Goal: Task Accomplishment & Management: Complete application form

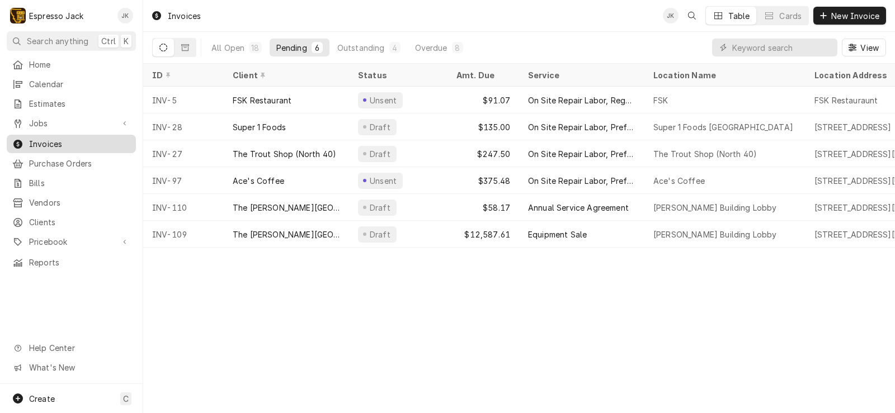
click at [75, 138] on span "Invoices" at bounding box center [79, 144] width 101 height 12
click at [426, 51] on div "Overdue" at bounding box center [431, 48] width 32 height 12
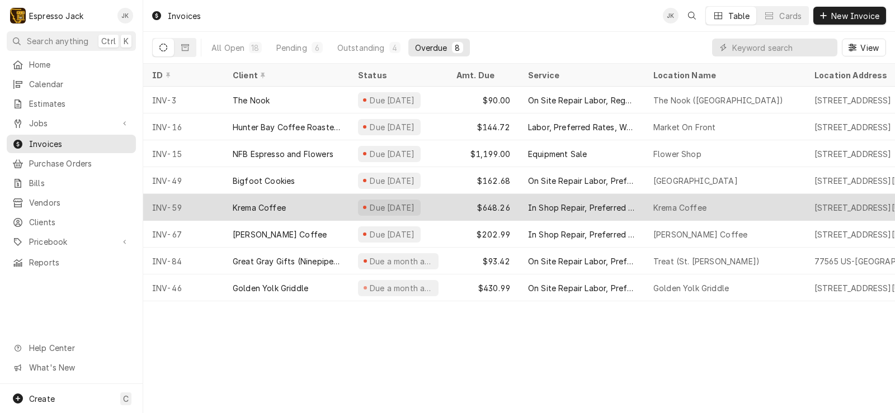
click at [254, 202] on div "Krema Coffee" at bounding box center [259, 208] width 53 height 12
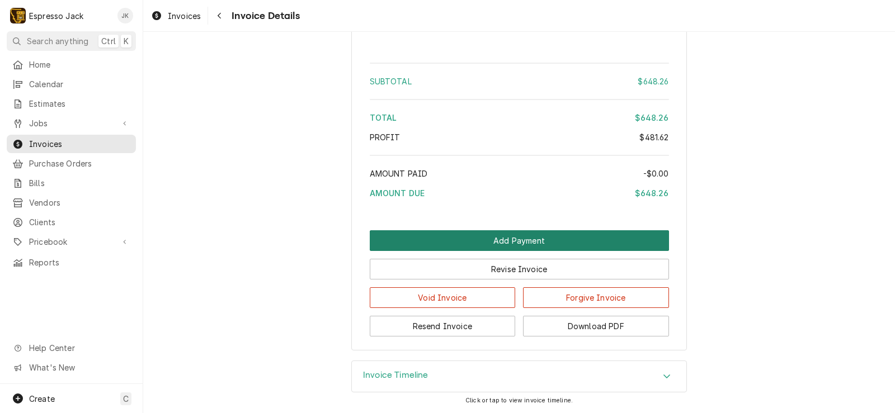
scroll to position [1906, 0]
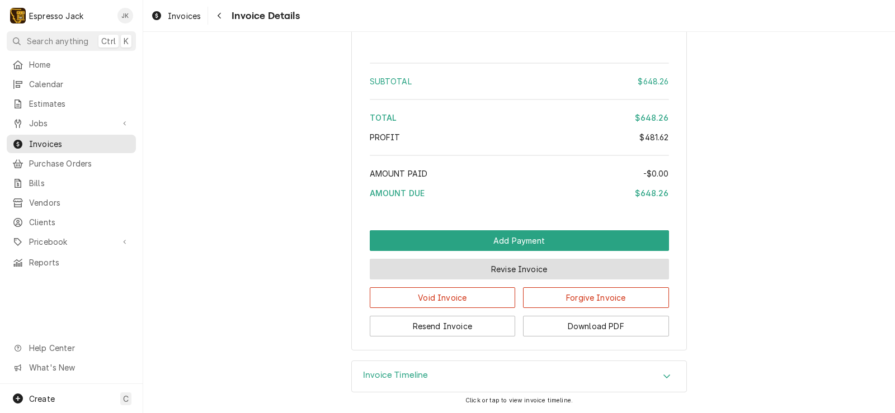
click at [532, 268] on button "Revise Invoice" at bounding box center [519, 269] width 299 height 21
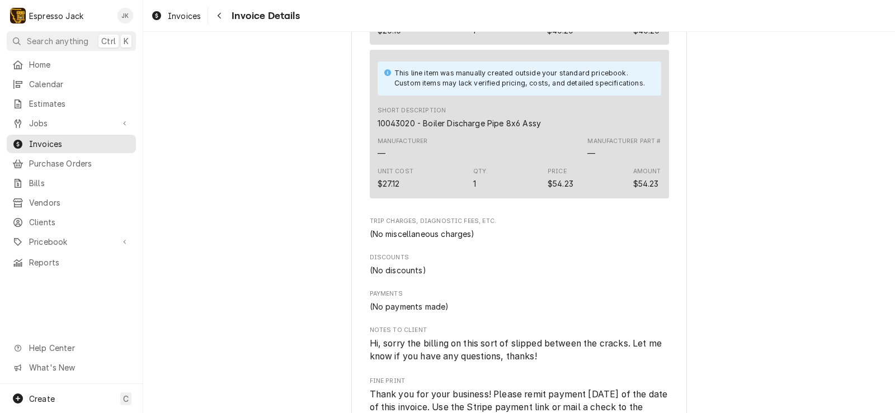
scroll to position [1906, 0]
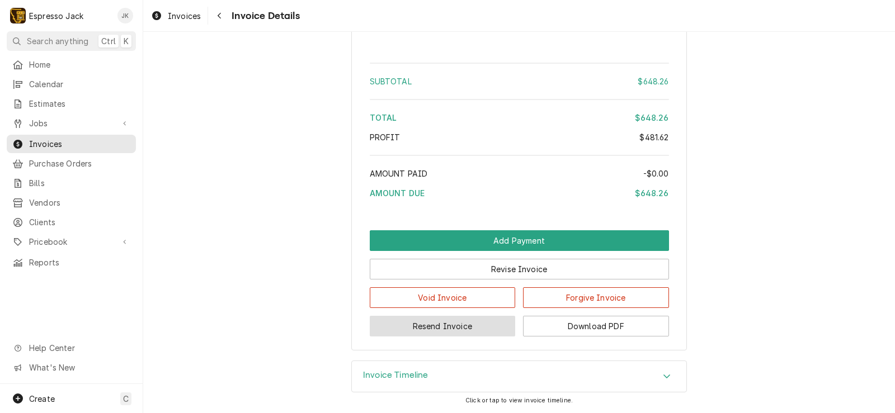
click at [480, 328] on button "Resend Invoice" at bounding box center [443, 326] width 146 height 21
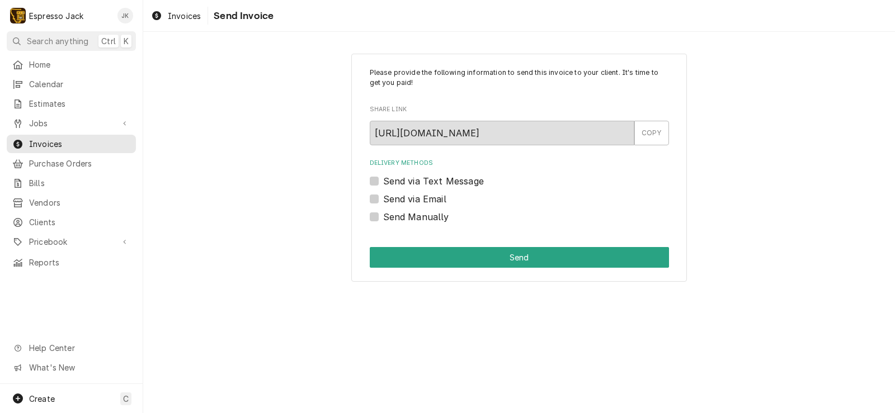
click at [394, 200] on label "Send via Email" at bounding box center [414, 198] width 63 height 13
click at [394, 200] on input "Send via Email" at bounding box center [532, 204] width 299 height 25
checkbox input "true"
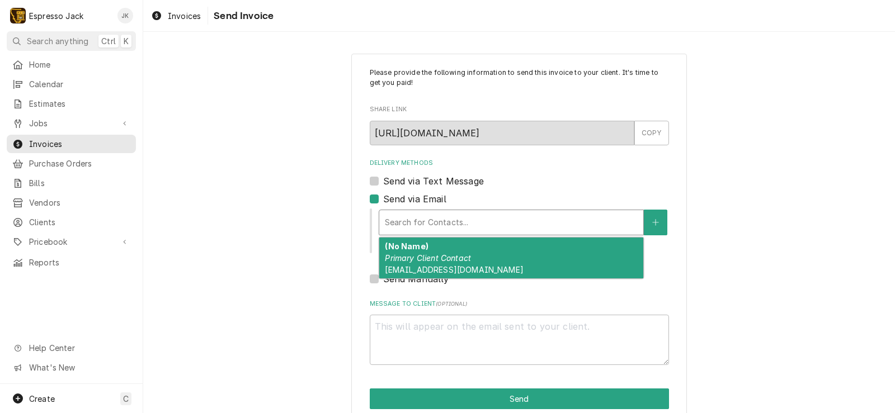
click at [530, 227] on div "Delivery Methods" at bounding box center [511, 223] width 253 height 20
click at [522, 254] on div "(No Name) Primary Client Contact [EMAIL_ADDRESS][DOMAIN_NAME]" at bounding box center [511, 258] width 264 height 41
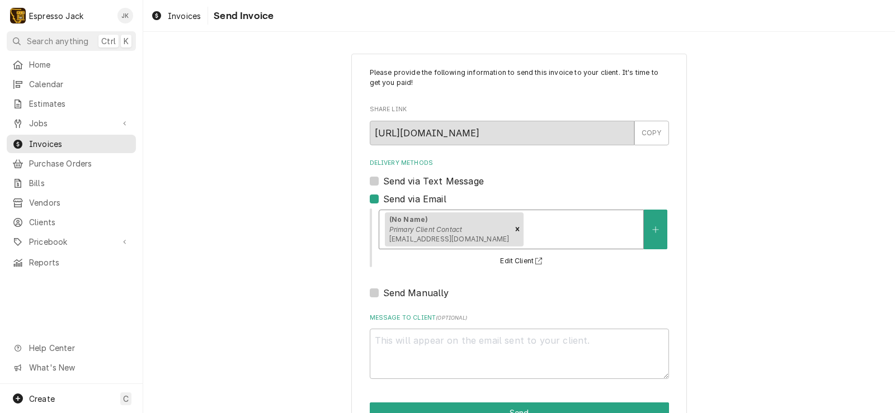
click at [286, 216] on div "Please provide the following information to send this invoice to your client. I…" at bounding box center [519, 246] width 752 height 404
click at [640, 283] on div "Delivery Methods Send via Text Message Send via Email (No Name) Primary Client …" at bounding box center [519, 229] width 299 height 141
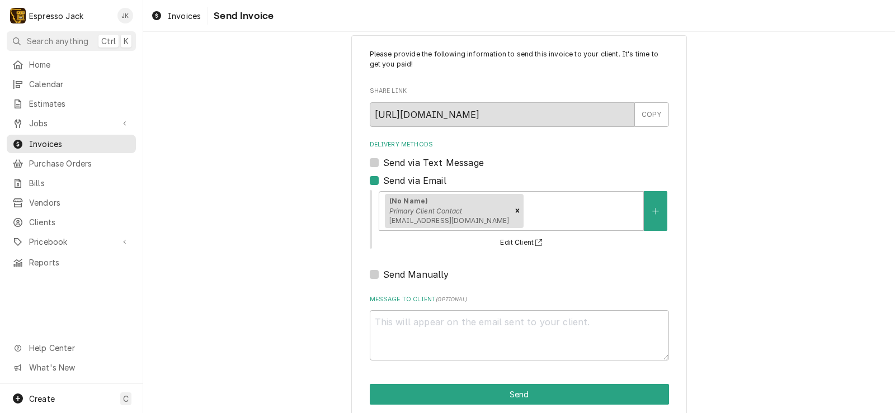
scroll to position [34, 0]
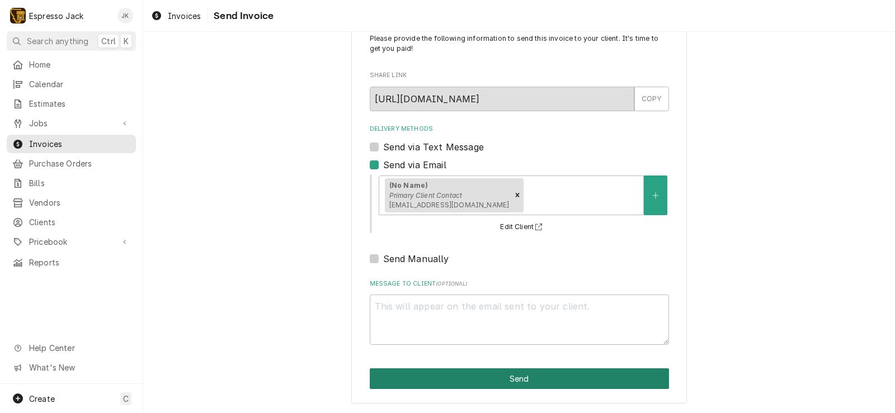
click at [513, 382] on button "Send" at bounding box center [519, 379] width 299 height 21
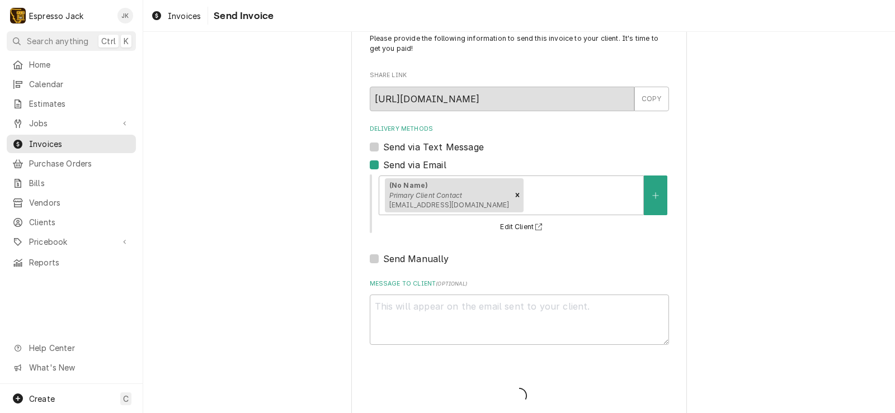
type textarea "x"
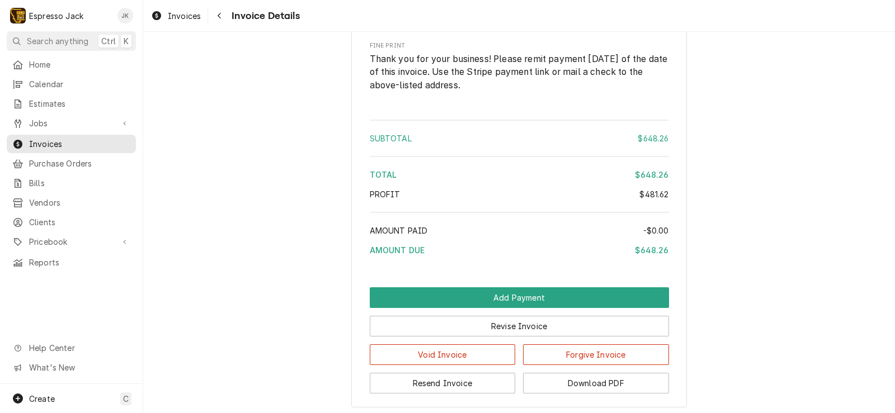
scroll to position [1906, 0]
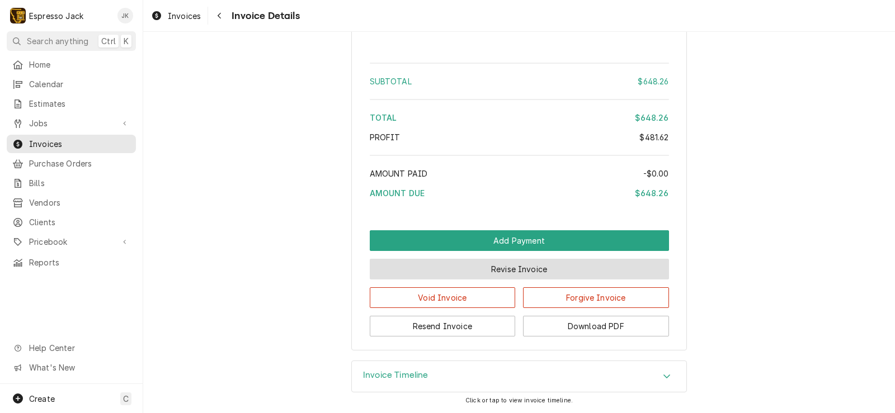
click at [497, 268] on button "Revise Invoice" at bounding box center [519, 269] width 299 height 21
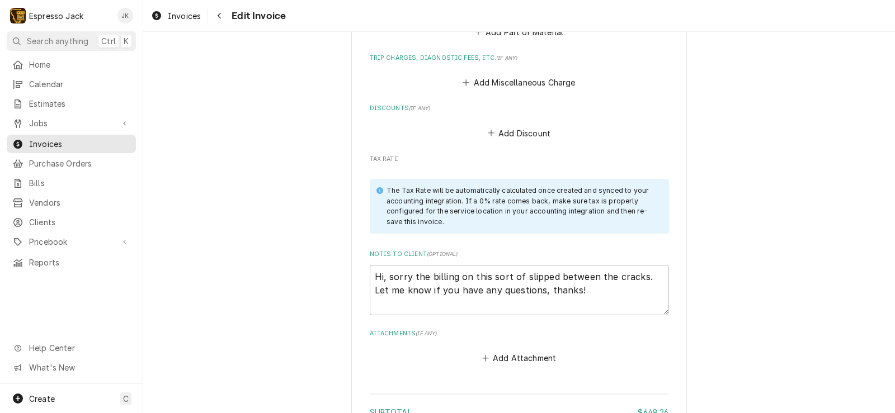
scroll to position [2162, 0]
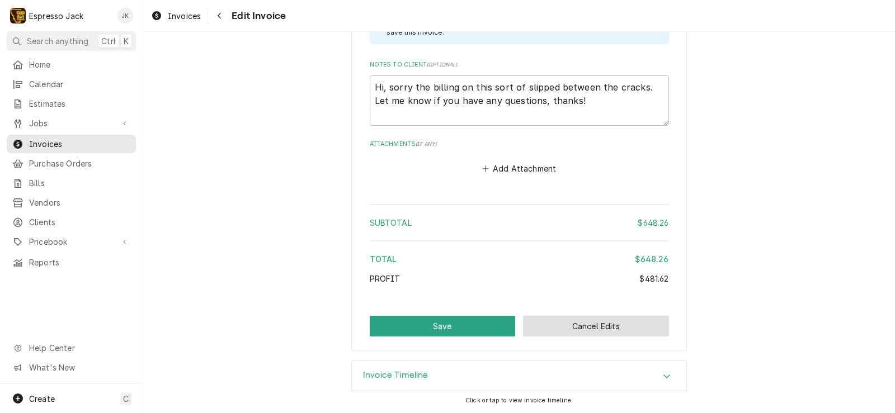
click at [633, 333] on button "Cancel Edits" at bounding box center [596, 326] width 146 height 21
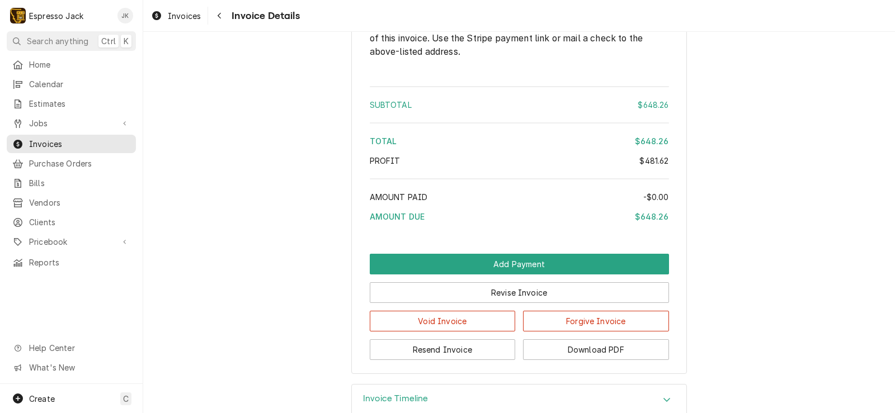
scroll to position [1906, 0]
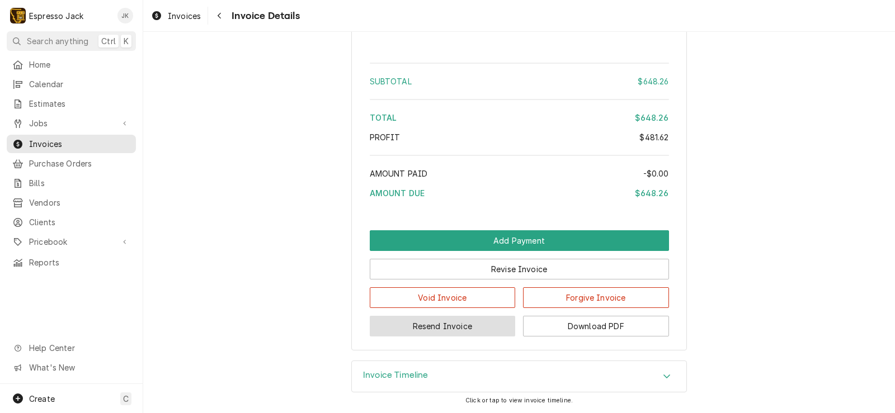
click at [491, 326] on button "Resend Invoice" at bounding box center [443, 326] width 146 height 21
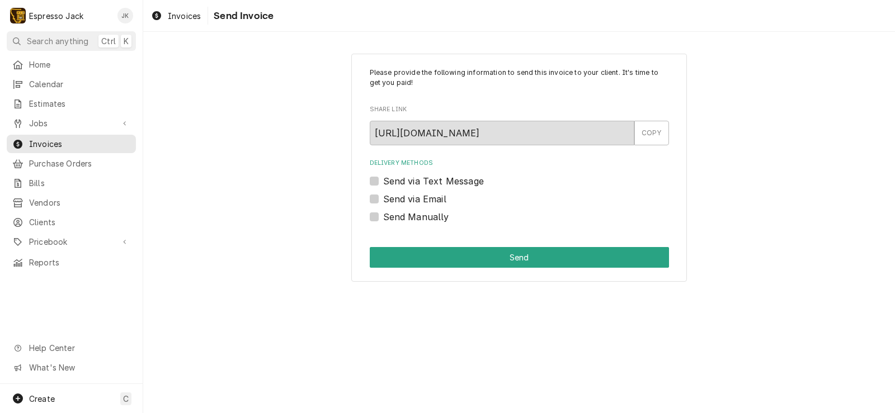
click at [428, 206] on div "Delivery Methods Send via Text Message Send via Email Send Manually" at bounding box center [519, 191] width 299 height 64
click at [430, 202] on label "Send via Email" at bounding box center [414, 198] width 63 height 13
click at [430, 202] on input "Send via Email" at bounding box center [532, 204] width 299 height 25
checkbox input "true"
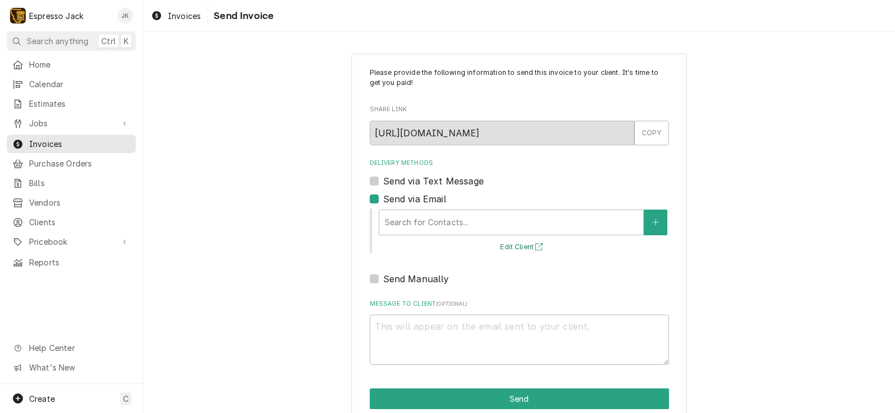
click at [519, 246] on button "Edit Client" at bounding box center [522, 248] width 49 height 14
click at [520, 225] on div "Delivery Methods" at bounding box center [511, 223] width 253 height 20
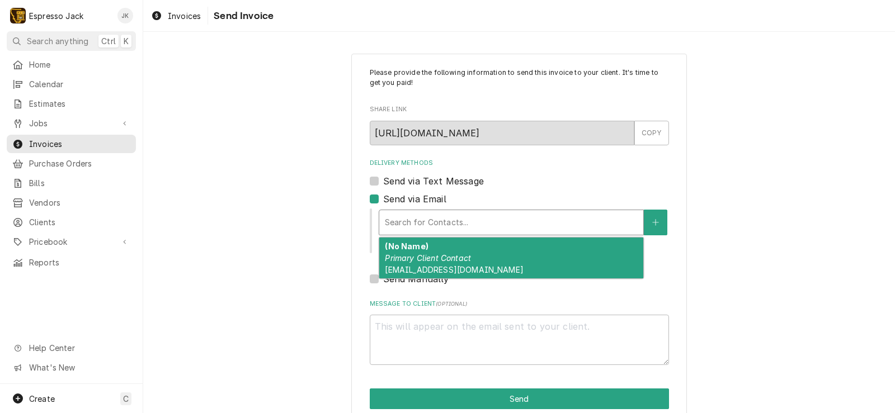
click at [490, 263] on div "(No Name) Primary Client Contact KremaMontana@gmail.com" at bounding box center [511, 258] width 264 height 41
type textarea "x"
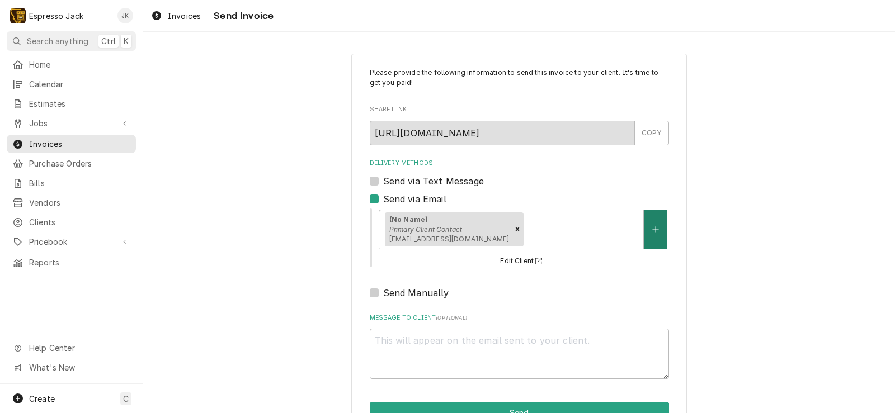
drag, startPoint x: 653, startPoint y: 229, endPoint x: 693, endPoint y: 197, distance: 50.9
click at [713, 209] on div "Please provide the following information to send this invoice to your client. I…" at bounding box center [519, 246] width 752 height 404
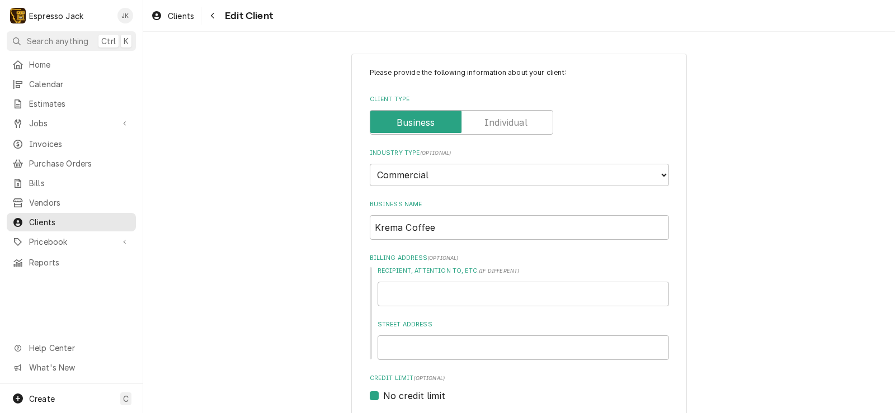
type textarea "x"
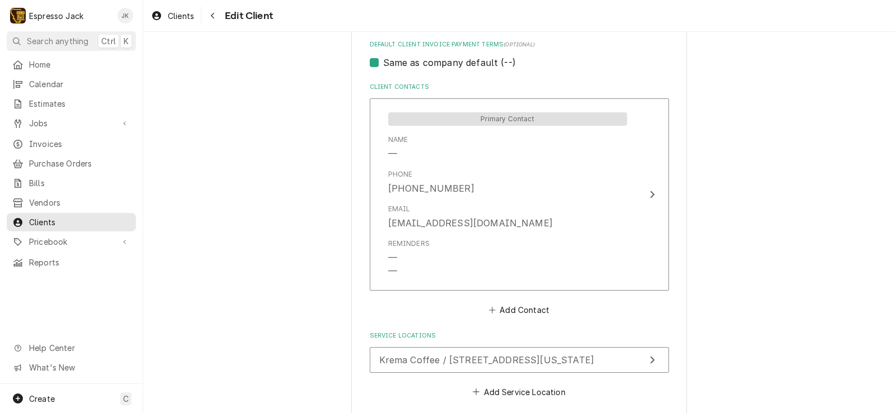
scroll to position [603, 0]
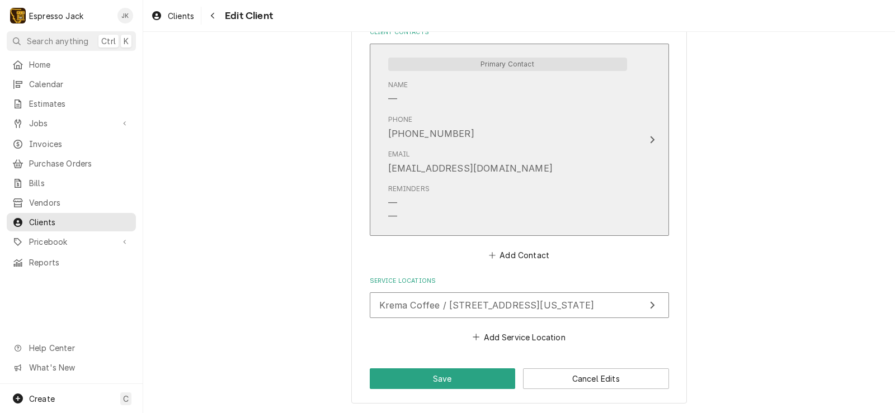
click at [480, 187] on div "Reminders — —" at bounding box center [507, 204] width 239 height 48
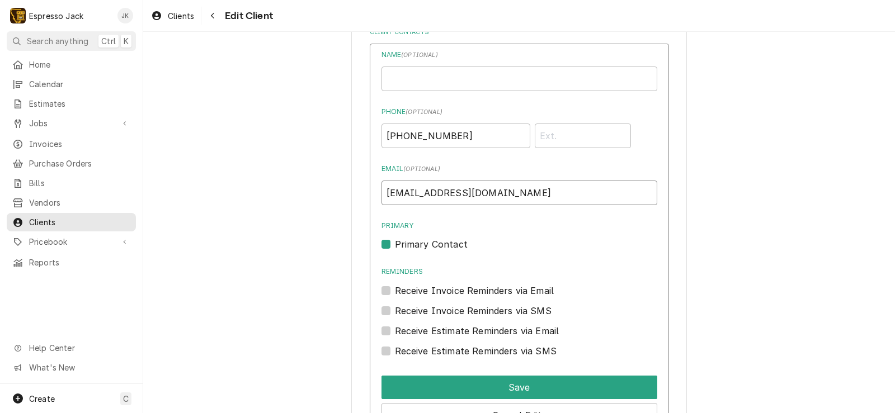
drag, startPoint x: 445, startPoint y: 195, endPoint x: 416, endPoint y: 196, distance: 29.7
click at [416, 196] on input "KremaMontana@gmail.com" at bounding box center [519, 193] width 276 height 25
type input "KremaMT@gmail.com"
click at [310, 221] on div "Please provide the following information about your client: Client Type Industr…" at bounding box center [519, 40] width 752 height 1198
click at [395, 286] on label "Receive Invoice Reminders via Email" at bounding box center [474, 290] width 159 height 13
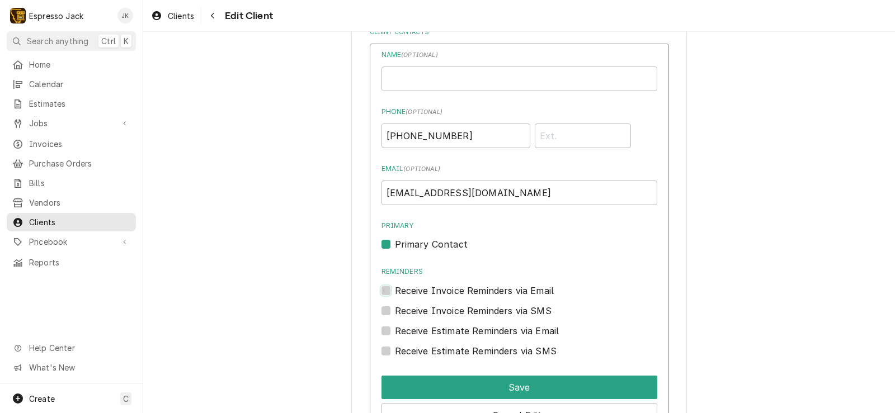
click at [395, 286] on input "Reminders" at bounding box center [533, 296] width 276 height 25
checkbox input "true"
click at [395, 331] on label "Receive Estimate Reminders via Email" at bounding box center [477, 330] width 164 height 13
click at [395, 331] on input "Contact Edit Form" at bounding box center [533, 336] width 276 height 25
checkbox input "true"
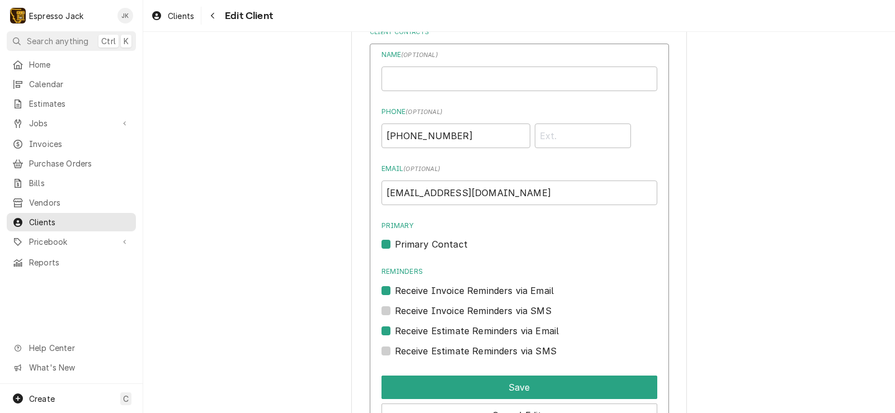
click at [464, 373] on div "Save" at bounding box center [519, 385] width 276 height 28
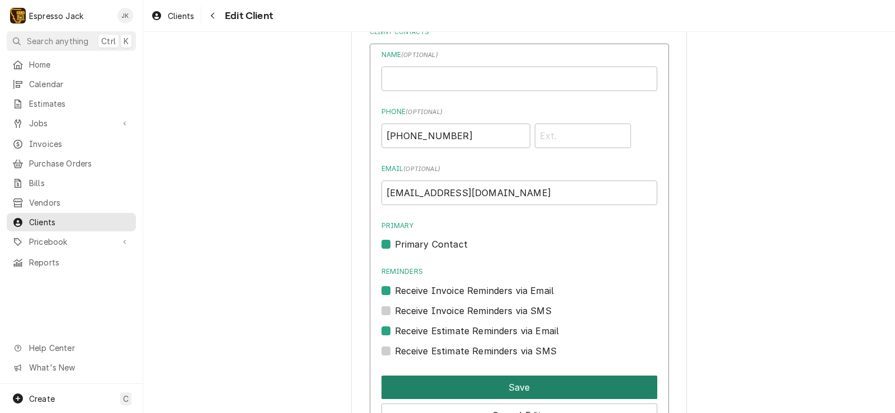
click at [462, 378] on button "Save" at bounding box center [519, 387] width 276 height 23
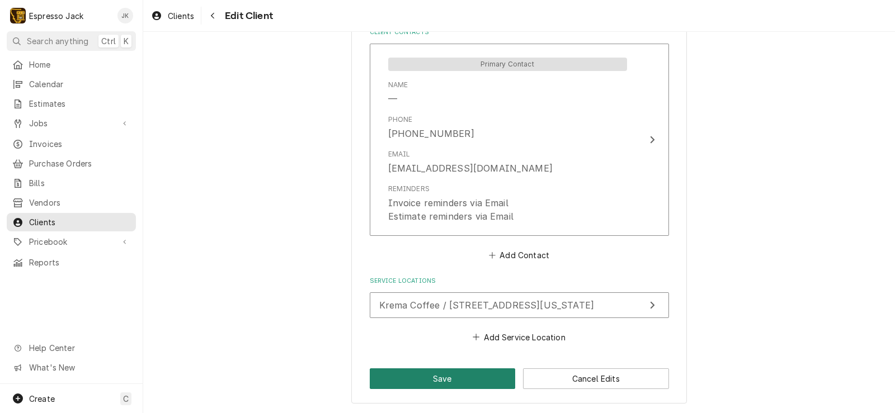
click at [461, 378] on button "Save" at bounding box center [443, 379] width 146 height 21
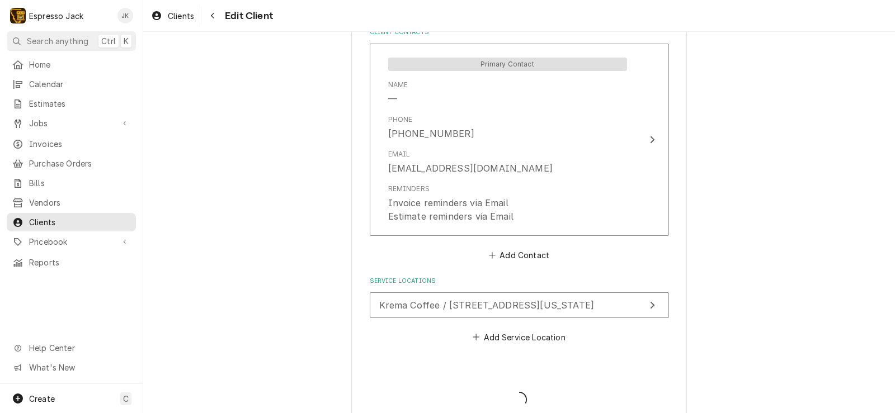
type textarea "x"
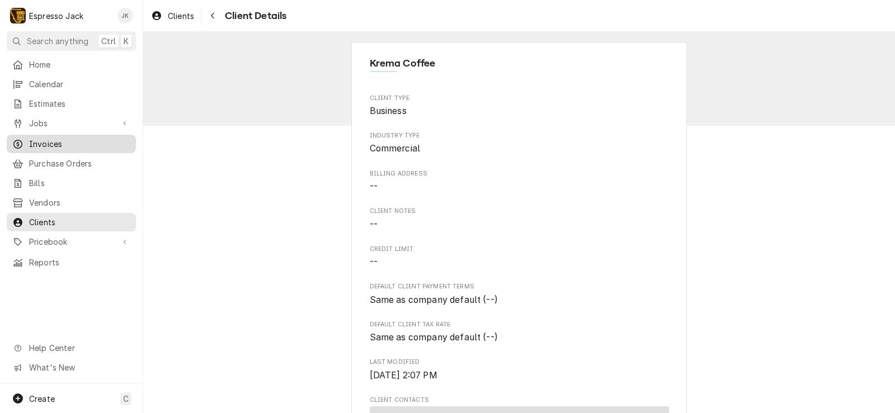
click at [36, 140] on span "Invoices" at bounding box center [79, 144] width 101 height 12
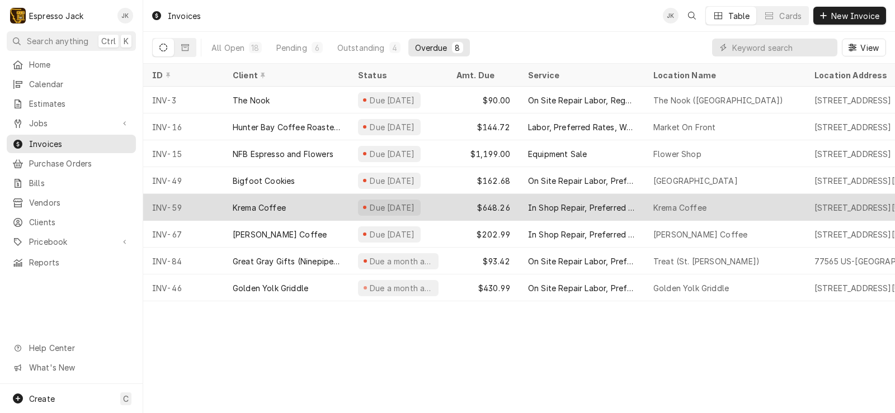
click at [295, 206] on div "Krema Coffee" at bounding box center [286, 207] width 125 height 27
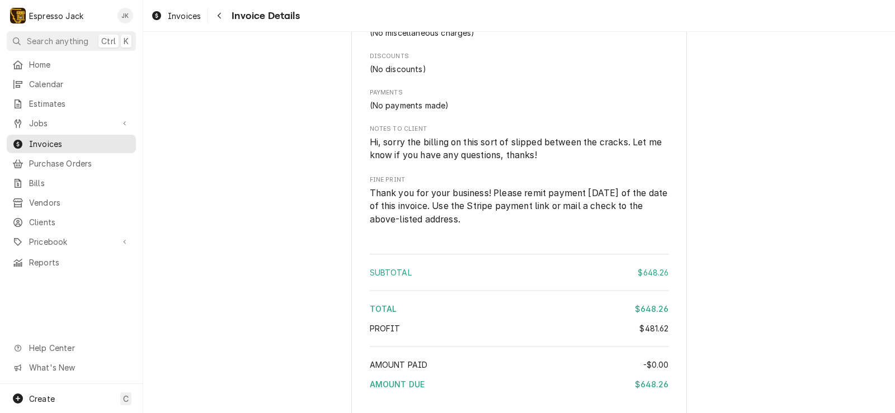
scroll to position [1906, 0]
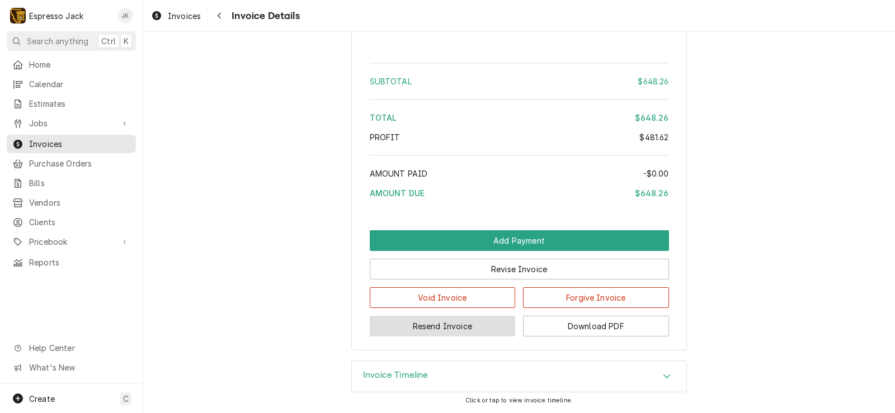
click at [456, 329] on button "Resend Invoice" at bounding box center [443, 326] width 146 height 21
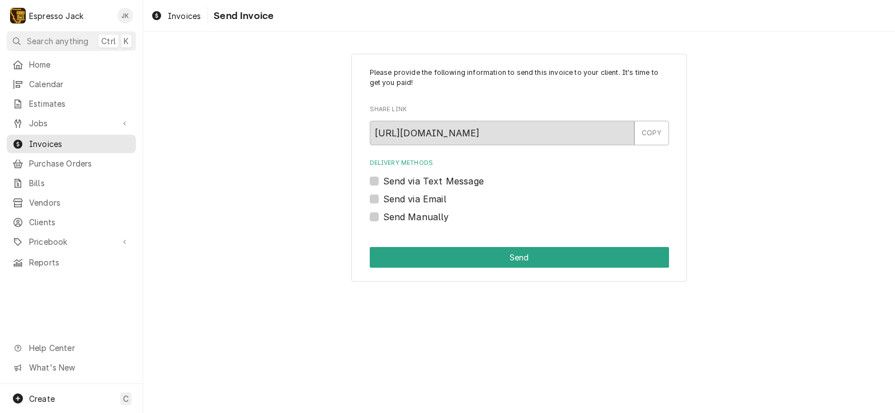
click at [408, 196] on label "Send via Email" at bounding box center [414, 198] width 63 height 13
click at [408, 196] on input "Send via Email" at bounding box center [532, 204] width 299 height 25
checkbox input "true"
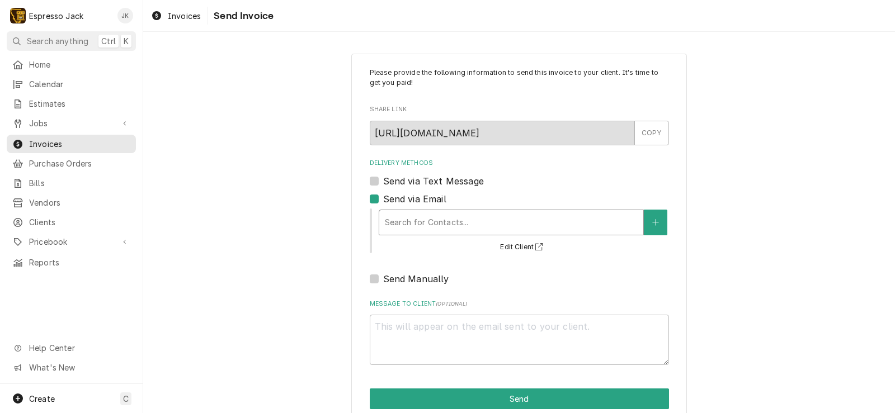
click at [422, 216] on div "Delivery Methods" at bounding box center [511, 223] width 253 height 20
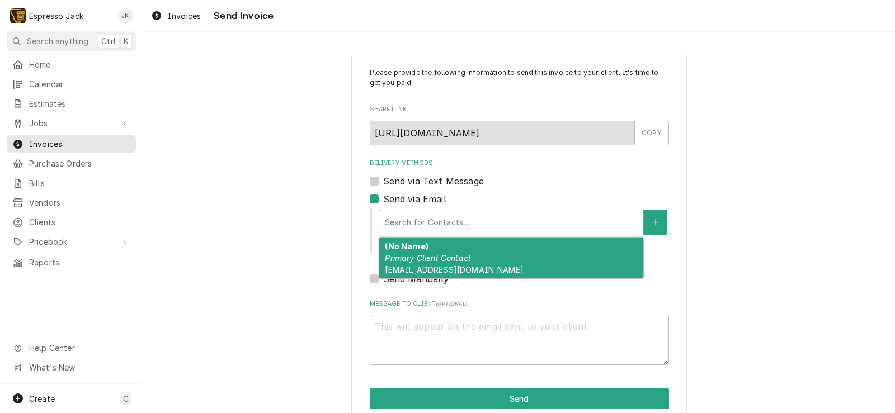
click at [426, 262] on em "Primary Client Contact" at bounding box center [428, 258] width 86 height 10
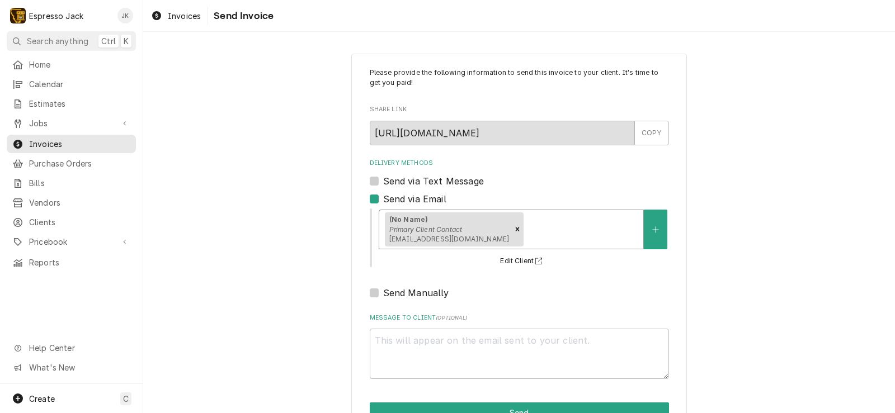
scroll to position [34, 0]
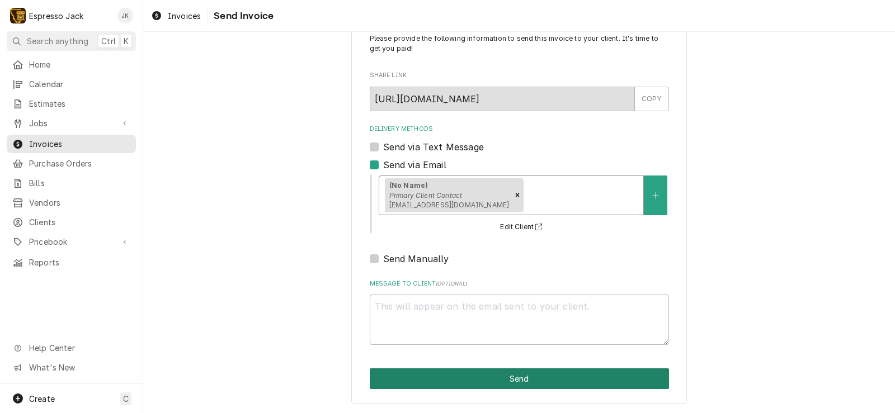
click at [552, 380] on button "Send" at bounding box center [519, 379] width 299 height 21
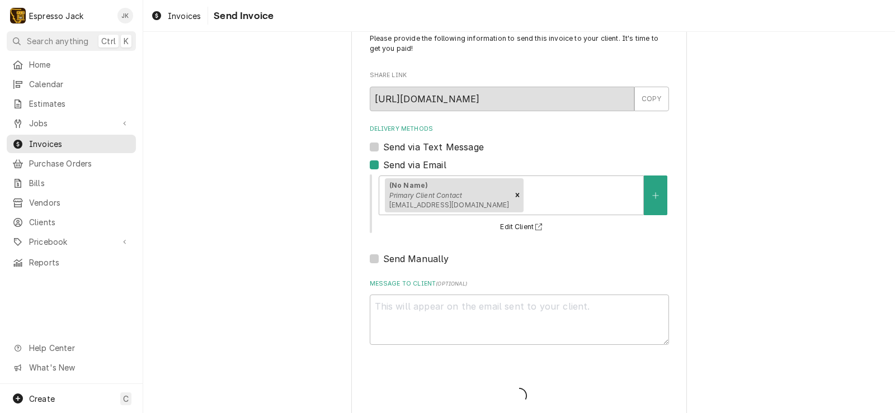
type textarea "x"
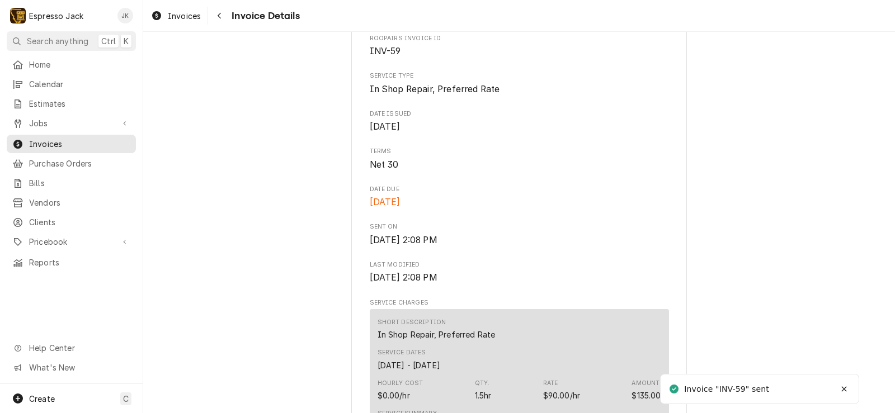
scroll to position [336, 0]
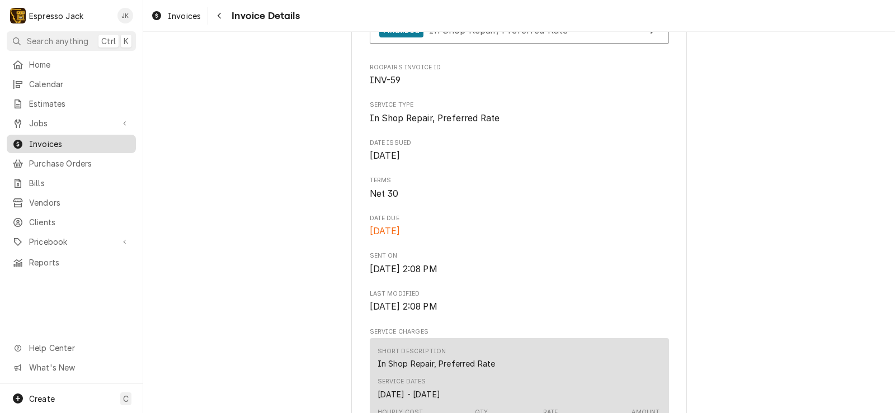
click at [82, 142] on span "Invoices" at bounding box center [79, 144] width 101 height 12
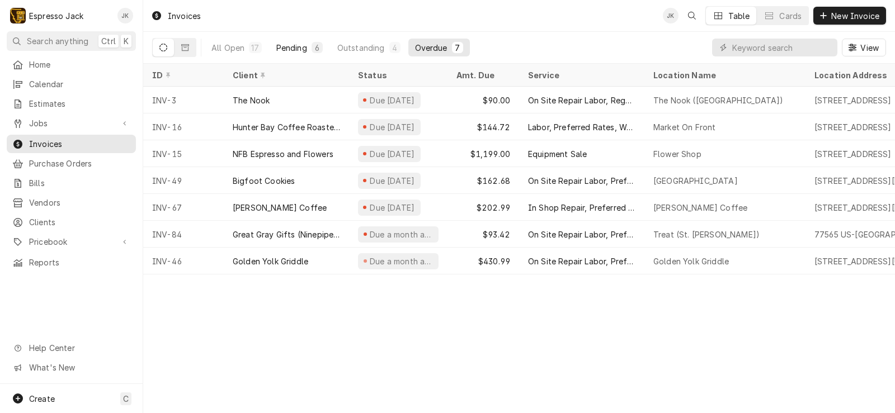
click at [289, 49] on div "Pending" at bounding box center [291, 48] width 31 height 12
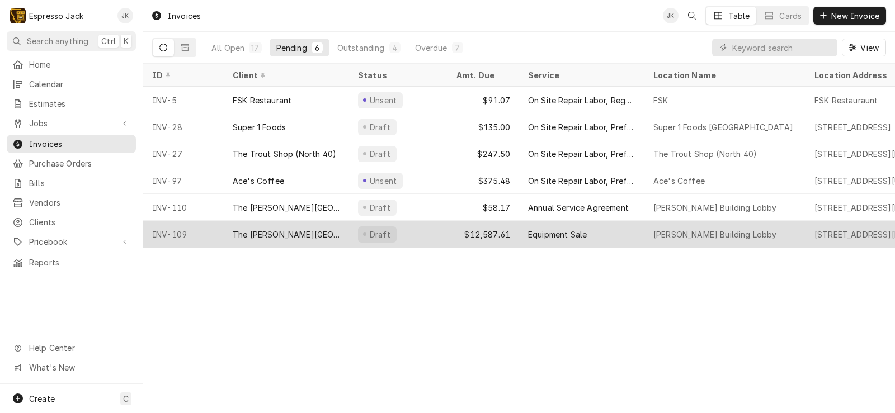
click at [294, 232] on div "The [PERSON_NAME][GEOGRAPHIC_DATA]" at bounding box center [286, 235] width 107 height 12
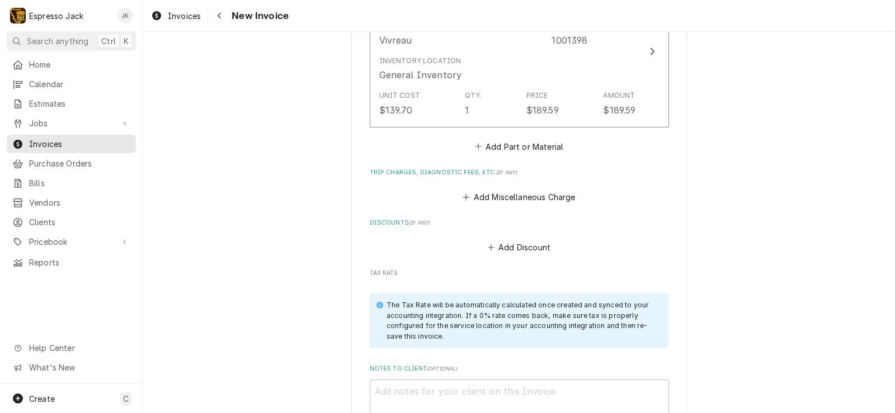
scroll to position [1653, 0]
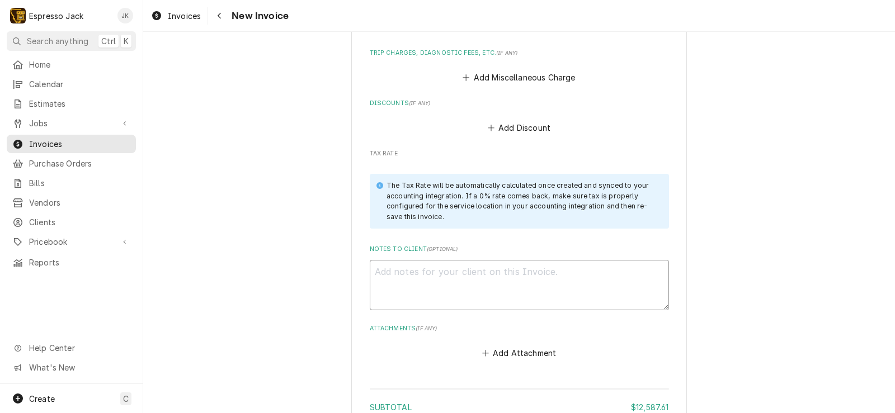
click at [484, 260] on textarea "Notes to Client ( optional )" at bounding box center [519, 285] width 299 height 50
type textarea "x"
type textarea "N"
type textarea "x"
type textarea "No"
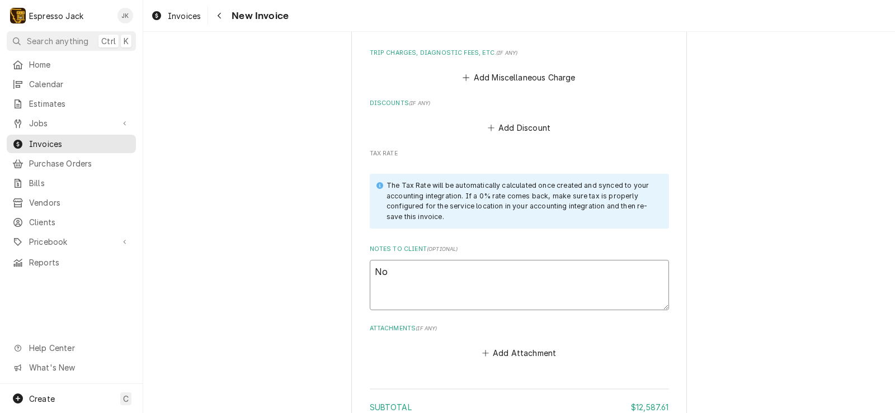
type textarea "x"
type textarea "Note"
type textarea "x"
type textarea "Note:"
type textarea "x"
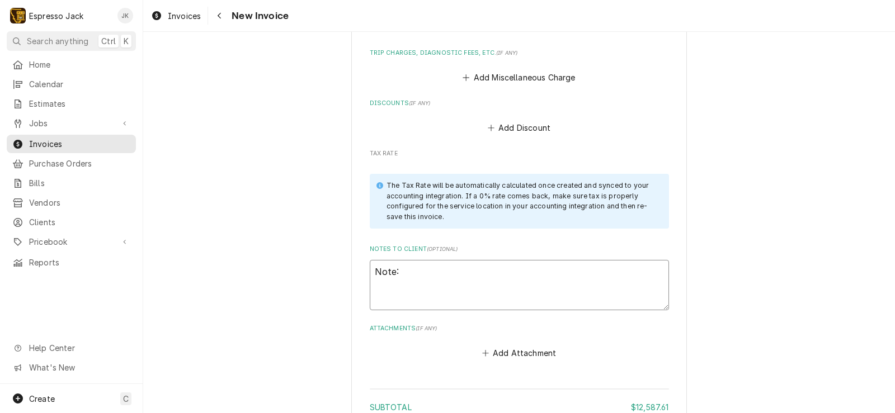
type textarea "Note:"
type textarea "x"
type textarea "Note: P"
type textarea "x"
type textarea "Note: Pa"
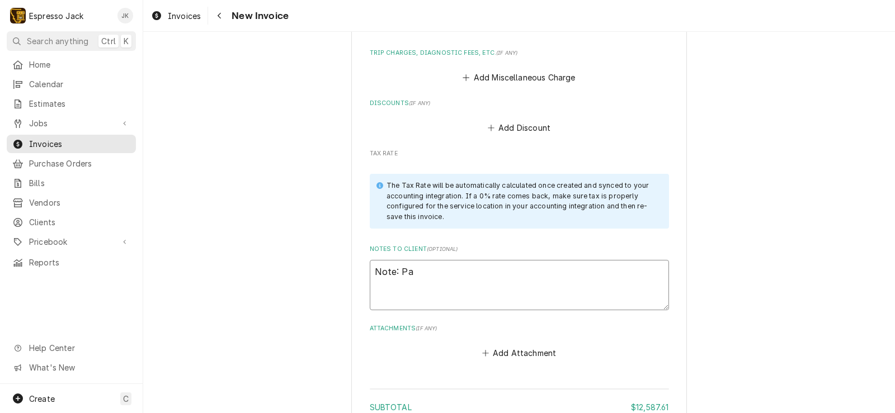
type textarea "x"
type textarea "Note: Pay"
type textarea "x"
type textarea "Note: Paym"
type textarea "x"
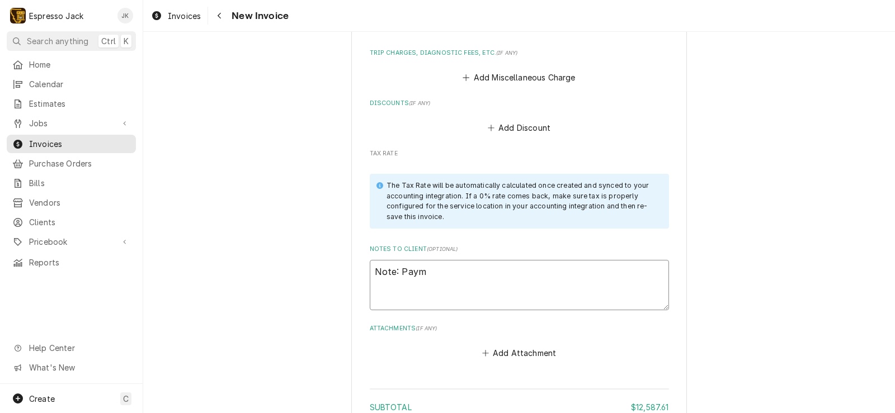
type textarea "Note: Payme"
type textarea "x"
type textarea "Note: Paymen"
type textarea "x"
type textarea "Note: Payment"
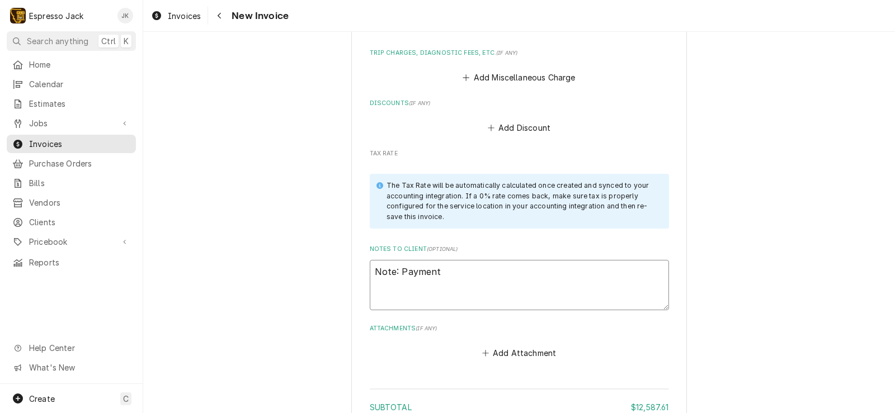
type textarea "x"
type textarea "Note: Payment"
type textarea "x"
type textarea "Note: Payment i"
type textarea "x"
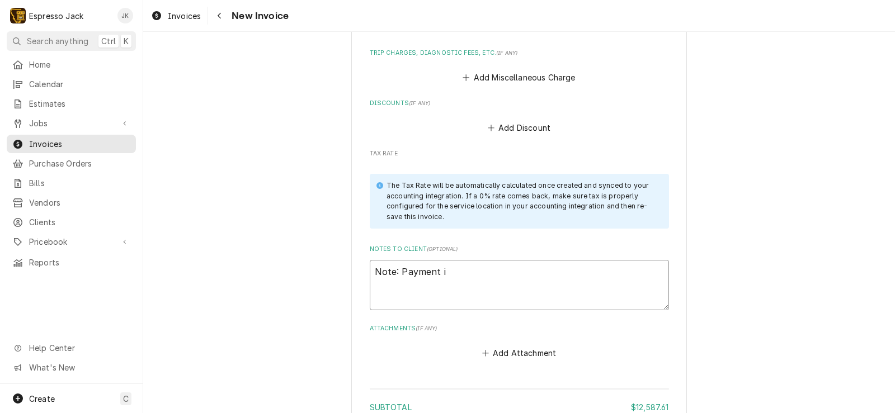
type textarea "Note: Payment is"
type textarea "x"
type textarea "Note: Payment is"
type textarea "x"
type textarea "Note: Payment is d"
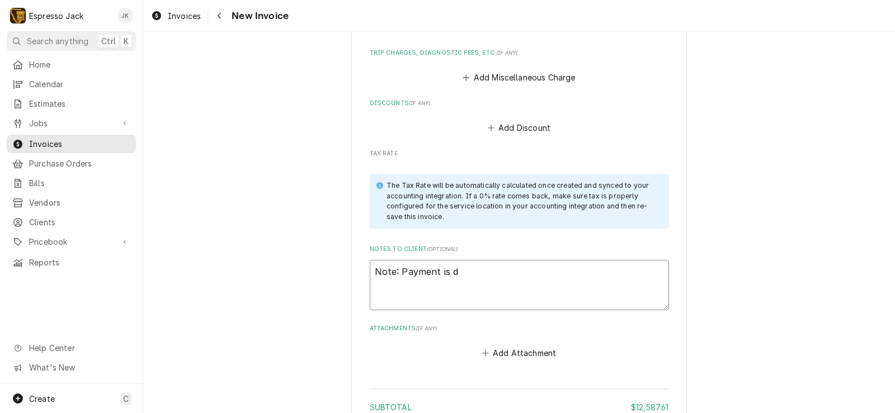
type textarea "x"
type textarea "Note: Payment is due"
type textarea "x"
type textarea "Note: Payment is due"
type textarea "x"
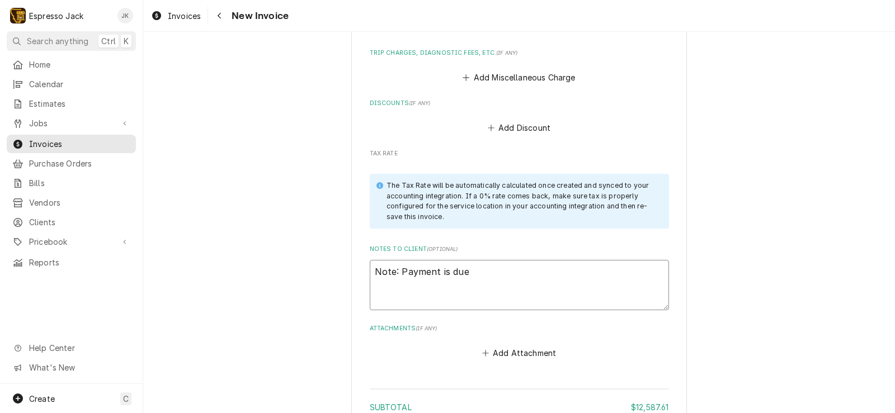
type textarea "Note: Payment is du"
type textarea "x"
type textarea "Note: Payment is d"
type textarea "x"
type textarea "Note: Payment is"
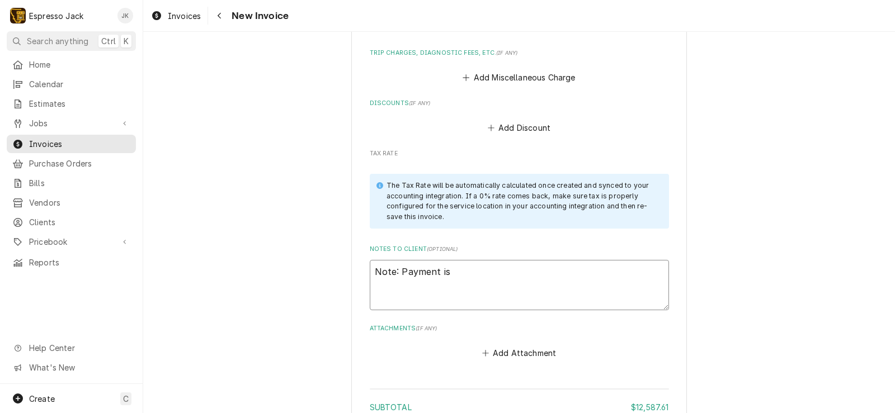
type textarea "x"
type textarea "Note: Payment is"
type textarea "x"
type textarea "Note: Payment i"
type textarea "x"
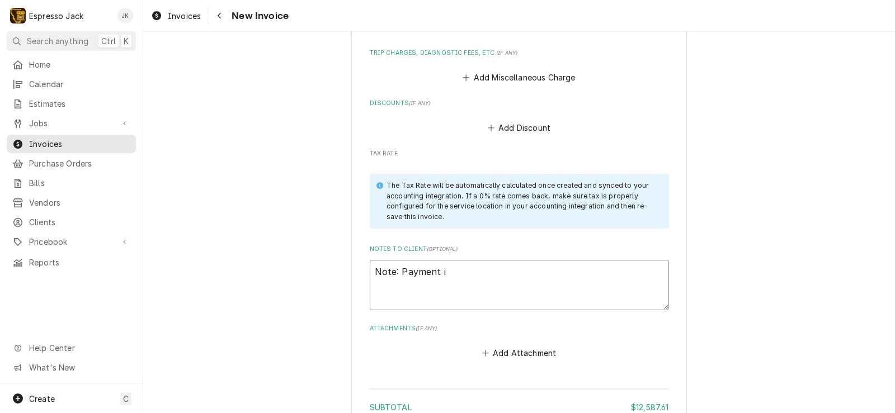
type textarea "Note: Payment"
type textarea "x"
type textarea "Note: Payment"
type textarea "x"
type textarea "Note: Paymen"
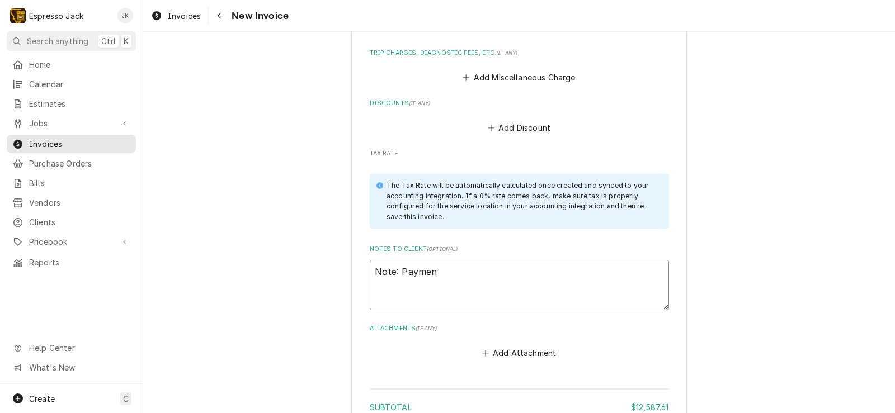
type textarea "x"
type textarea "Note: Payme"
type textarea "x"
type textarea "Note: Paym"
type textarea "x"
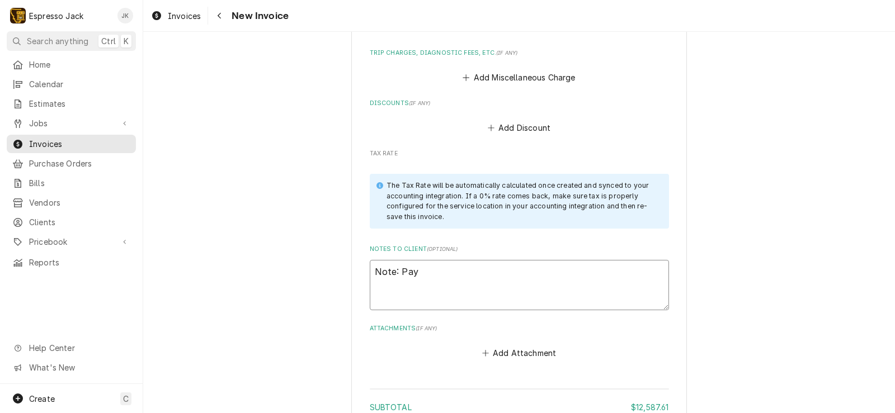
type textarea "Note: Pa"
type textarea "x"
type textarea "Note: P"
type textarea "x"
type textarea "Note:"
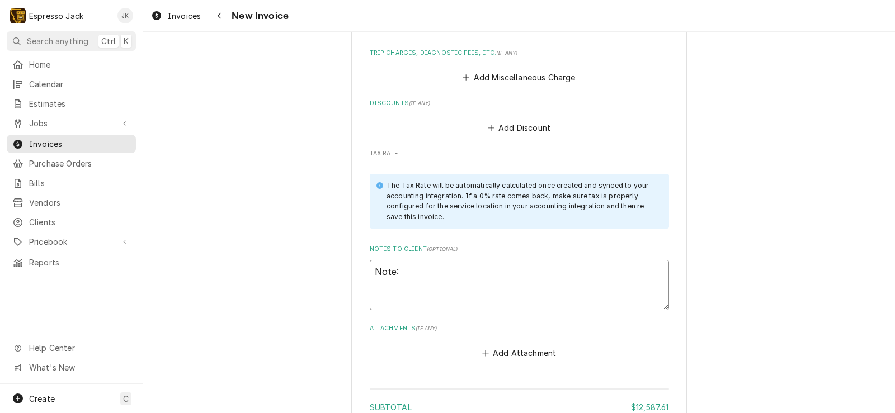
type textarea "x"
type textarea "Note: P"
type textarea "x"
type textarea "Note: Pay"
type textarea "x"
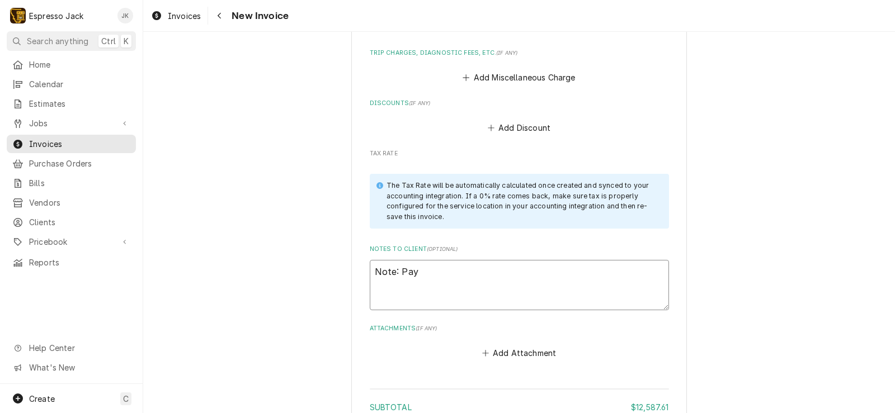
type textarea "Note: Paym"
type textarea "x"
type textarea "Note: Payme"
type textarea "x"
type textarea "Note: Paymen"
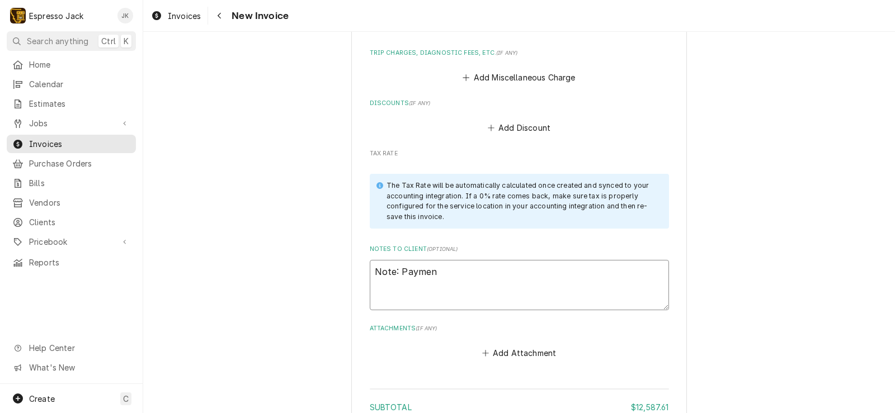
type textarea "x"
type textarea "Note: Payment"
type textarea "x"
type textarea "Note: Payment"
type textarea "x"
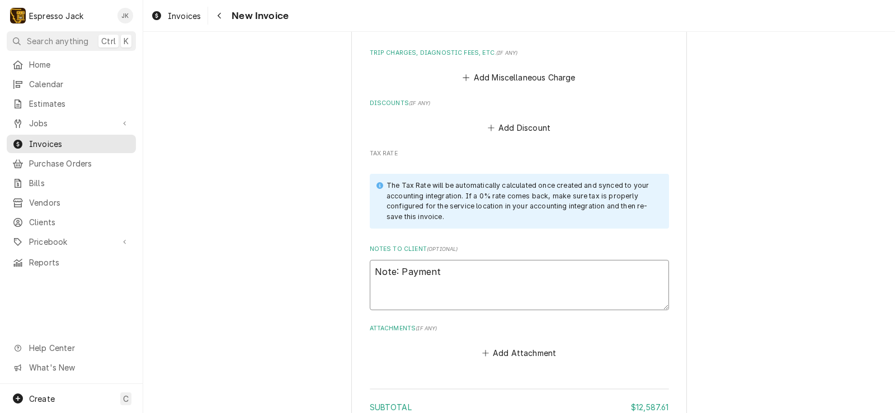
type textarea "Note: Payment t"
type textarea "x"
type textarea "Note: Payment te"
type textarea "x"
type textarea "Note: Payment term"
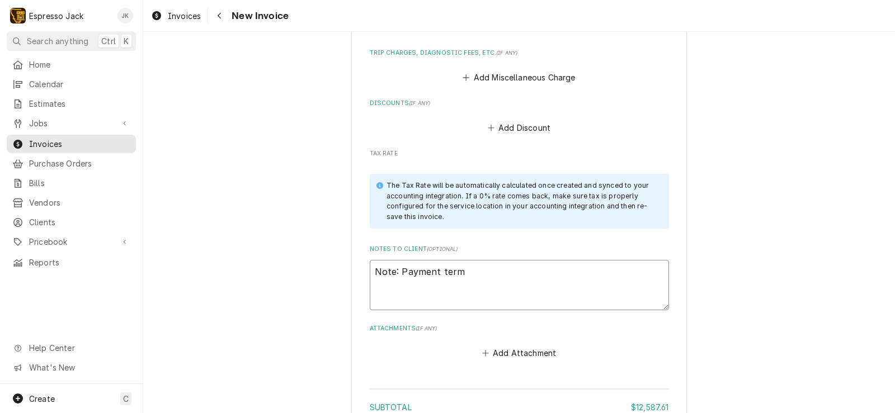
type textarea "x"
type textarea "Note: Payment terms"
type textarea "x"
type textarea "Note: Payment terms"
type textarea "x"
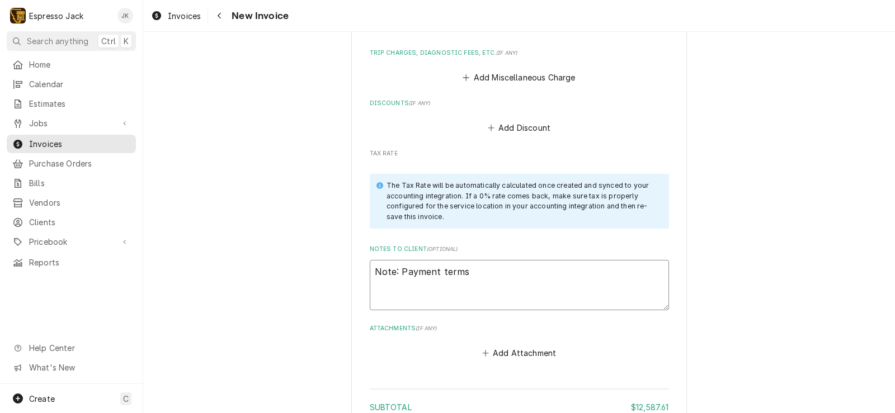
type textarea "Note: Payment terms a"
type textarea "x"
type textarea "Note: Payment terms ar"
type textarea "x"
type textarea "Note: Payment terms are"
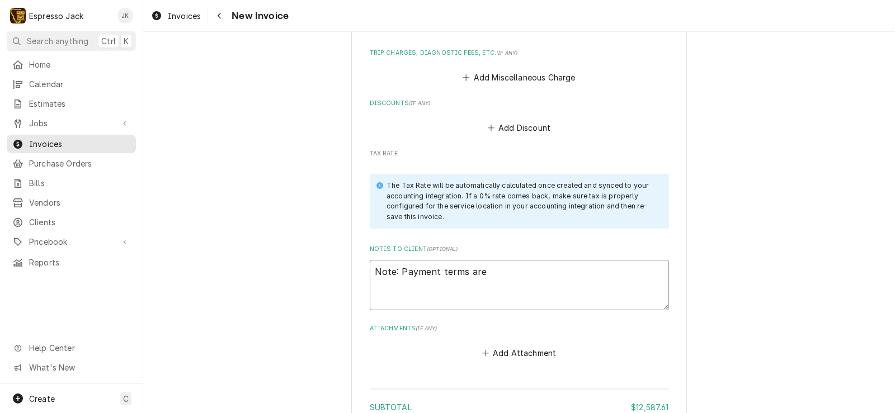
type textarea "x"
type textarea "Note: Payment terms are e"
type textarea "x"
type textarea "Note: Payment terms are"
type textarea "x"
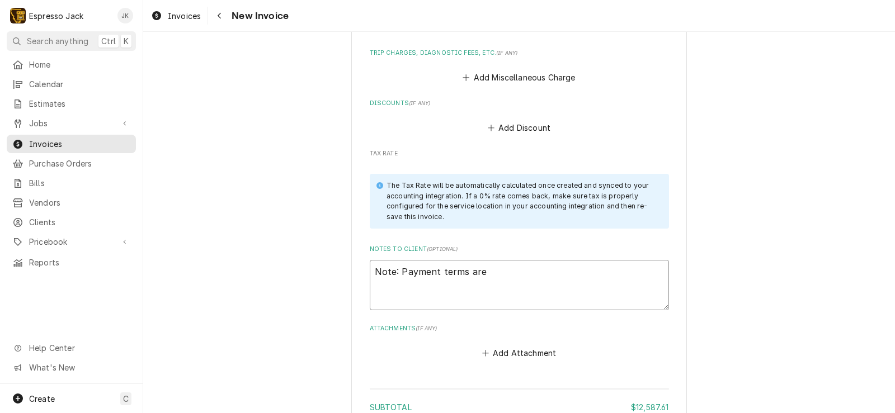
type textarea "Note: Payment terms are s"
type textarea "x"
type textarea "Note: Payment terms are se"
type textarea "x"
type textarea "Note: Payment terms are set"
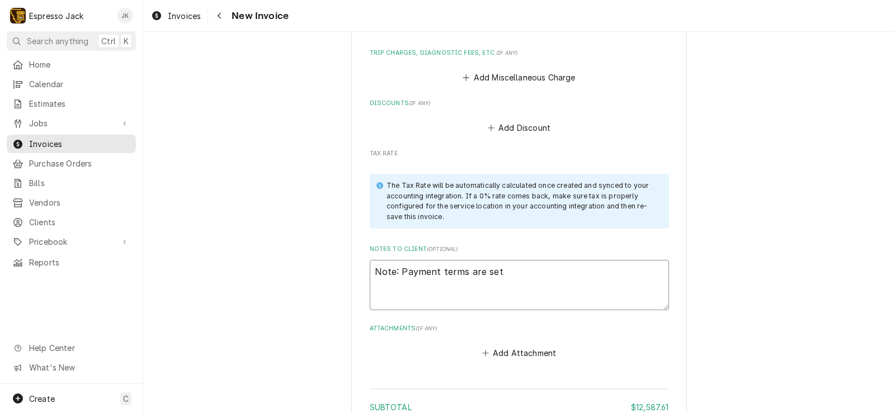
type textarea "x"
type textarea "Note: Payment terms are set a"
type textarea "x"
type textarea "Note: Payment terms are set at"
type textarea "x"
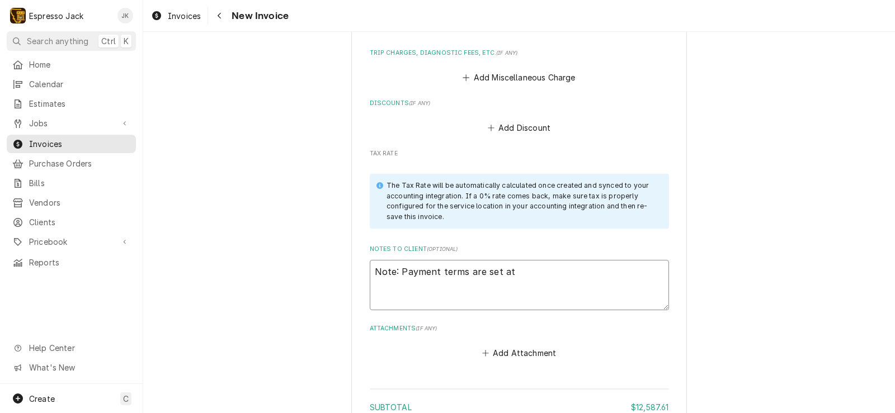
type textarea "Note: Payment terms are set at"
type textarea "x"
type textarea "Note: Payment terms are set at N"
type textarea "x"
type textarea "Note: Payment terms are set at Net"
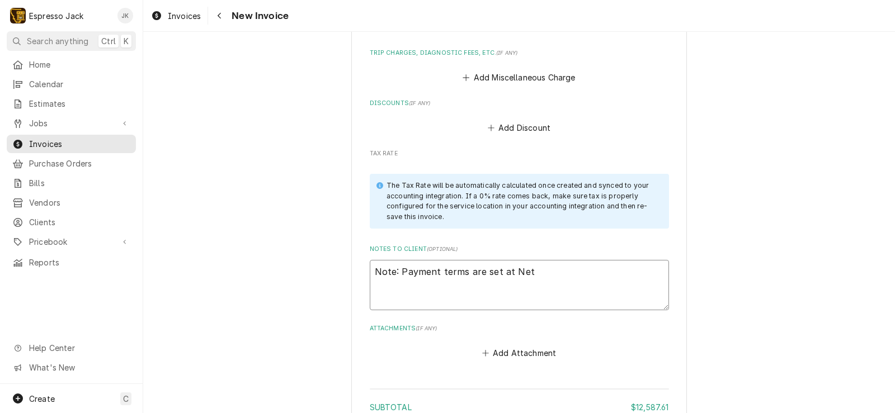
type textarea "x"
type textarea "Note: Payment terms are set at Net0"
type textarea "x"
type textarea "Note: Payment terms are set at Net0"
type textarea "x"
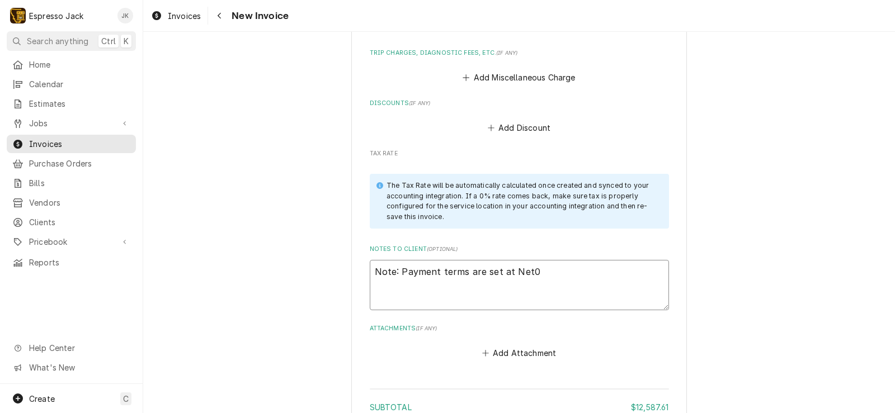
type textarea "Note: Payment terms are set at Net0 ("
type textarea "x"
type textarea "Note: Payment terms are set at Net0"
type textarea "x"
type textarea "Note: Payment terms are set at Net0"
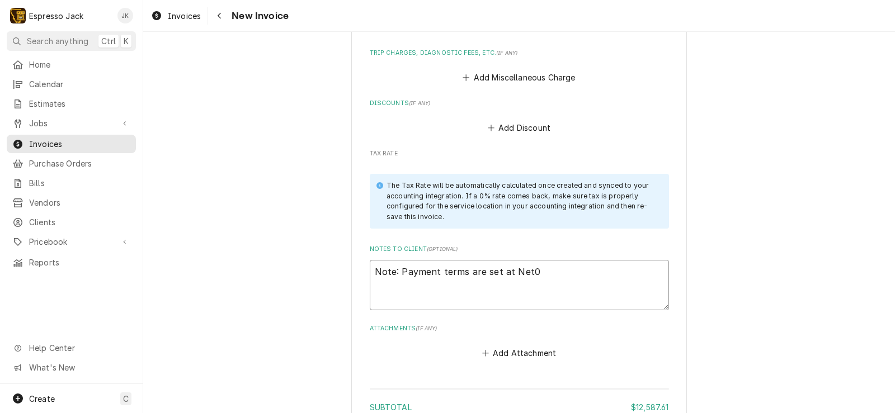
type textarea "x"
type textarea "Note: Payment terms are set at Net0"
type textarea "x"
type textarea "Note: Payment terms are set at Net0"
type textarea "x"
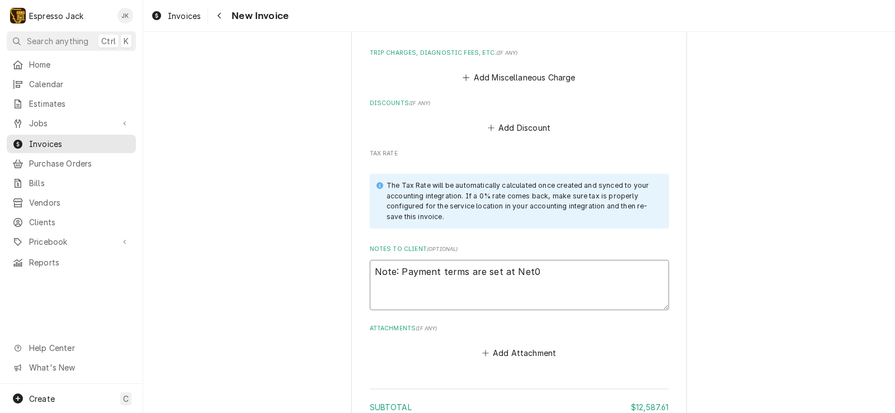
type textarea "Note: Payment terms are set at Net"
type textarea "x"
type textarea "Note: Payment terms are set at Net"
type textarea "x"
type textarea "Note: Payment terms are set at Net 9"
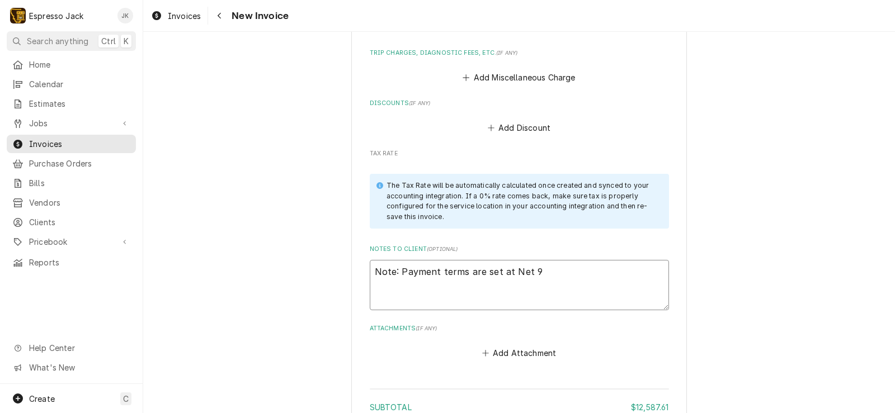
type textarea "x"
type textarea "Note: Payment terms are set at Net 90"
type textarea "x"
type textarea "Note: Payment terms are set at Net 90"
type textarea "x"
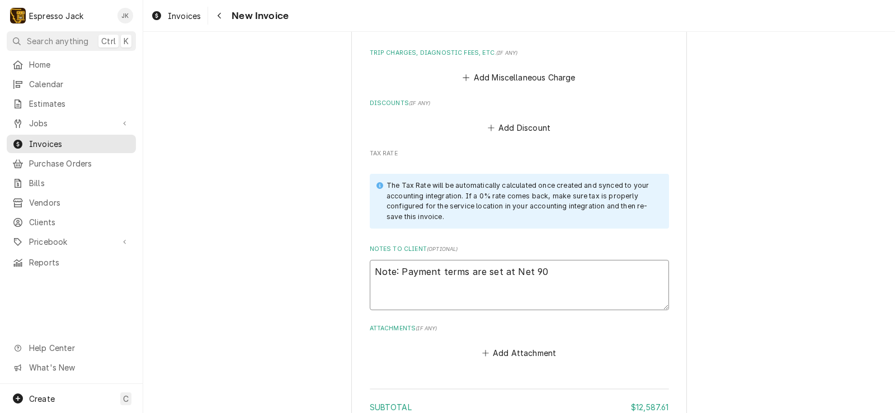
type textarea "Note: Payment terms are set at Net 90 b"
type textarea "x"
type textarea "Note: Payment terms are set at Net 90 bu"
type textarea "x"
type textarea "Note: Payment terms are set at Net 90 but"
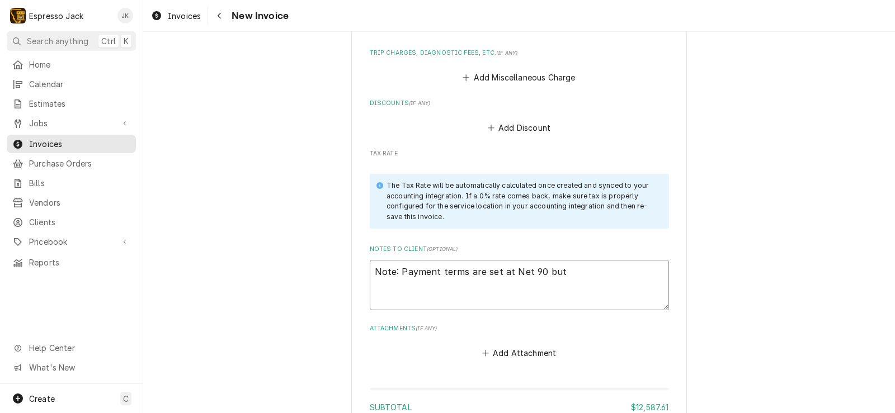
type textarea "x"
type textarea "Note: Payment terms are set at Net 90 but"
type textarea "x"
type textarea "Note: Payment terms are set at Net 90 but"
type textarea "x"
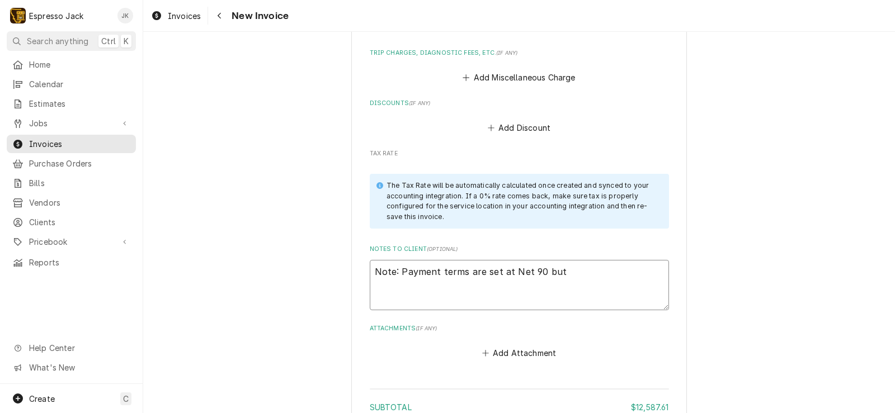
type textarea "Note: Payment terms are set at Net 90 bu"
type textarea "x"
type textarea "Note: Payment terms are set at Net 90 b"
type textarea "x"
type textarea "Note: Payment terms are set at Net 90"
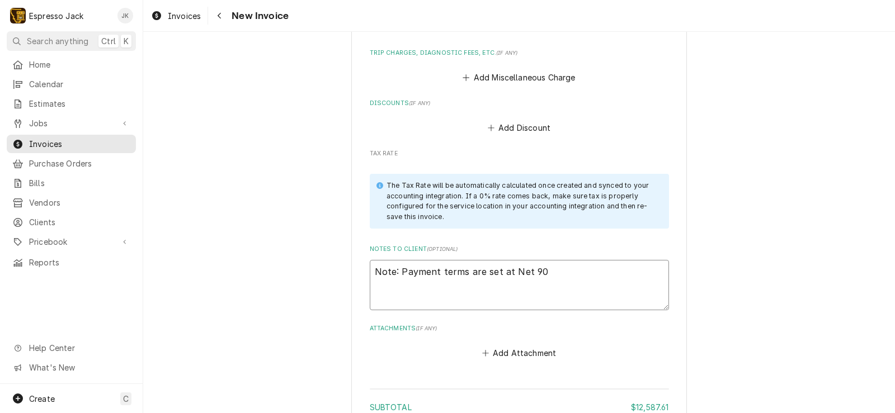
type textarea "x"
type textarea "Note: Payment terms are set at Net"
type textarea "x"
type textarea "Note: Payment terms are set at Net"
type textarea "x"
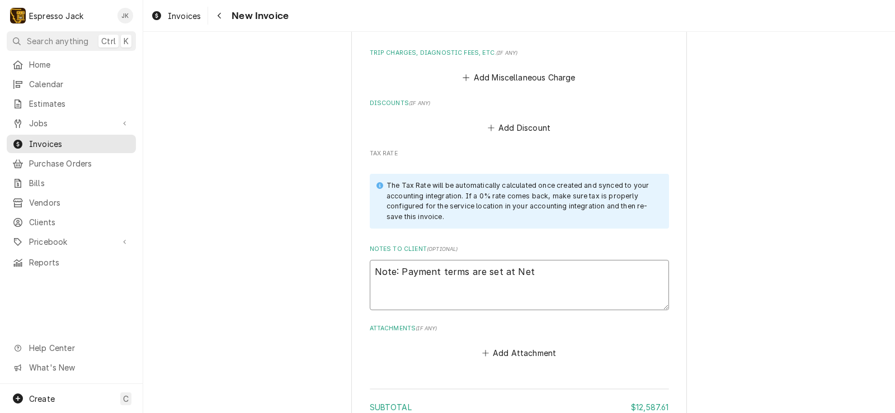
type textarea "Note: Payment terms are set at Ne"
type textarea "x"
type textarea "Note: Payment terms are set at N"
type textarea "x"
type textarea "Note: Payment terms are set at"
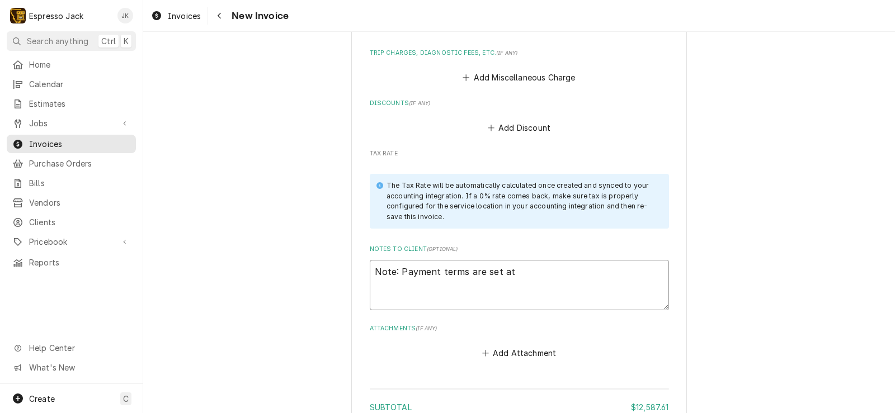
type textarea "x"
type textarea "Note: Payment terms are set at"
type textarea "x"
type textarea "Note: Payment terms are set a"
type textarea "x"
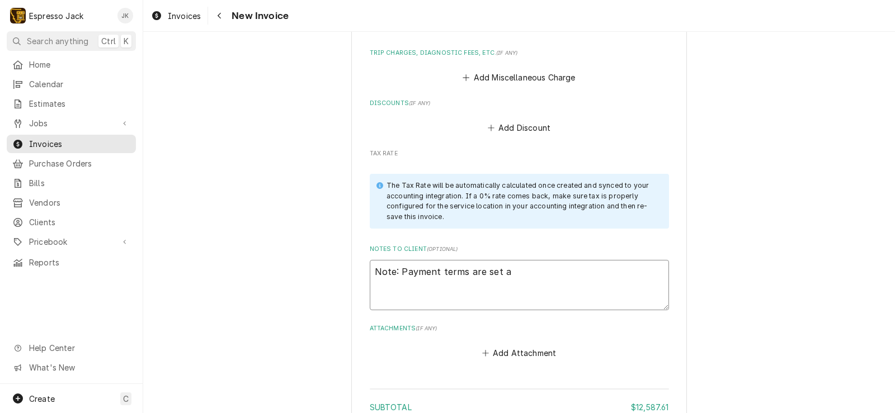
type textarea "Note: Payment terms are set"
type textarea "x"
type textarea "Note: Payment terms are se"
type textarea "x"
type textarea "Note: Payment terms are s"
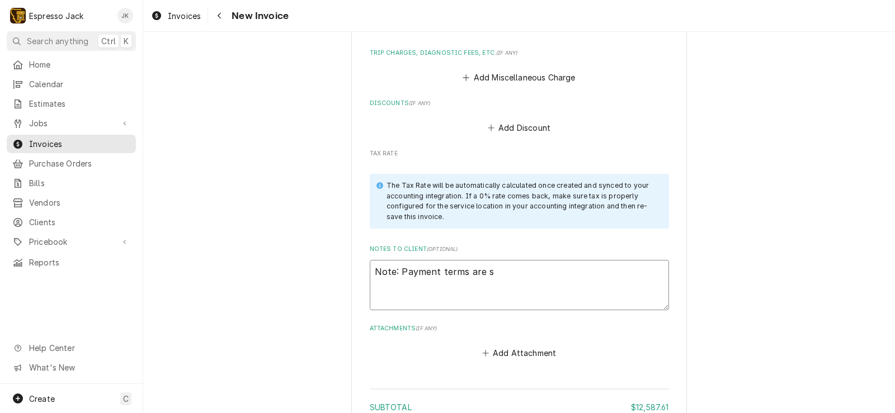
type textarea "x"
type textarea "Note: Payment terms are"
type textarea "x"
type textarea "Note: Payment terms are"
type textarea "x"
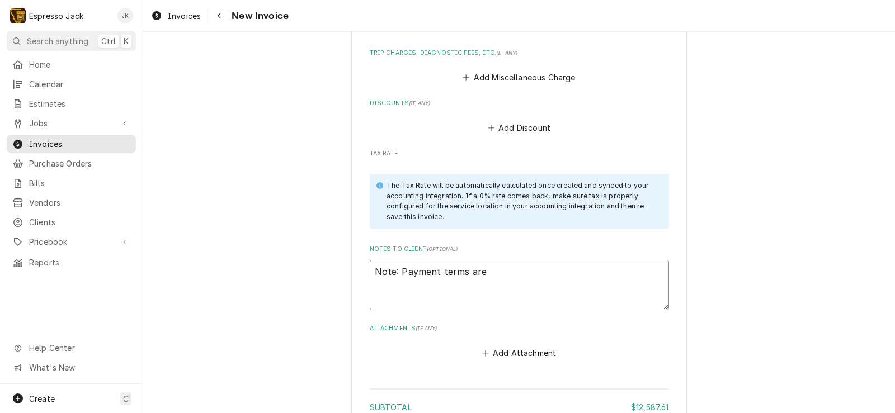
type textarea "Note: Payment terms ar"
type textarea "x"
type textarea "Note: Payment terms a"
type textarea "x"
type textarea "Note: Payment terms"
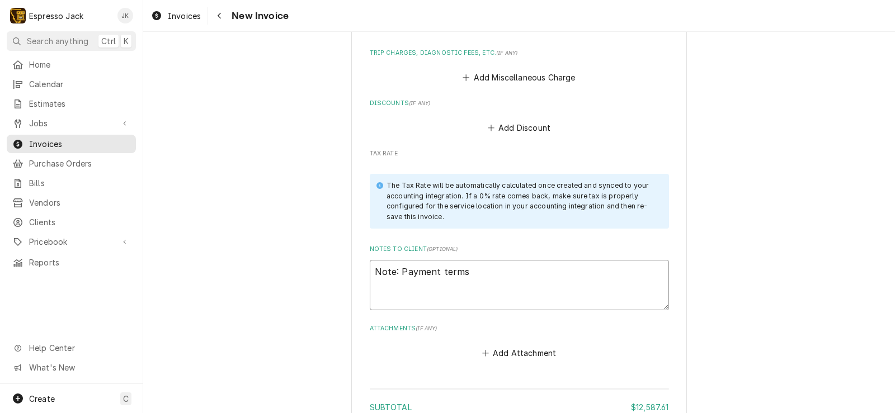
type textarea "x"
type textarea "Note: Payment terms"
type textarea "x"
type textarea "Note: Payment terms"
type textarea "x"
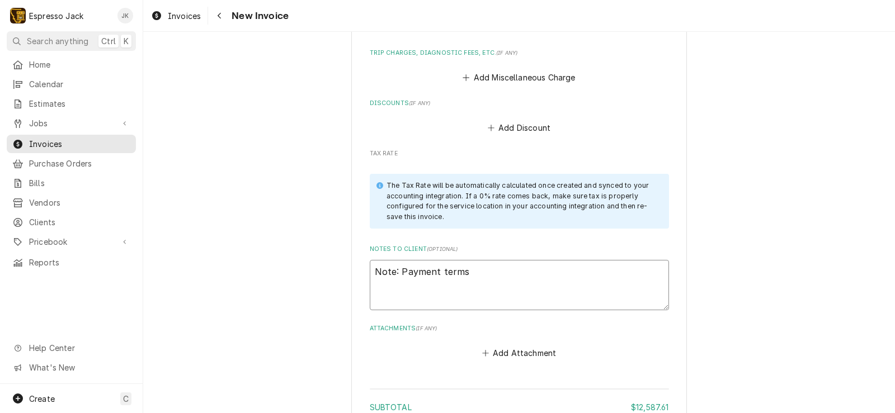
type textarea "Note: Payment terms a"
type textarea "x"
type textarea "Note: Payment terms ar"
type textarea "x"
type textarea "Note: Payment terms are"
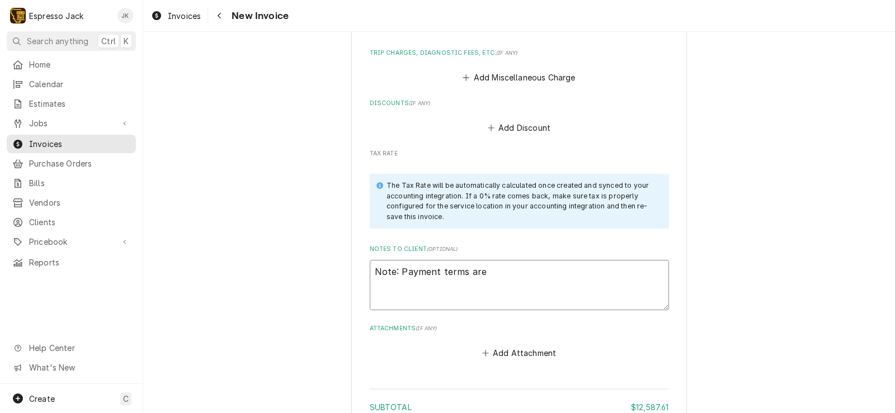
type textarea "x"
type textarea "Note: Payment terms are"
type textarea "x"
type textarea "Note: Payment terms are se"
type textarea "x"
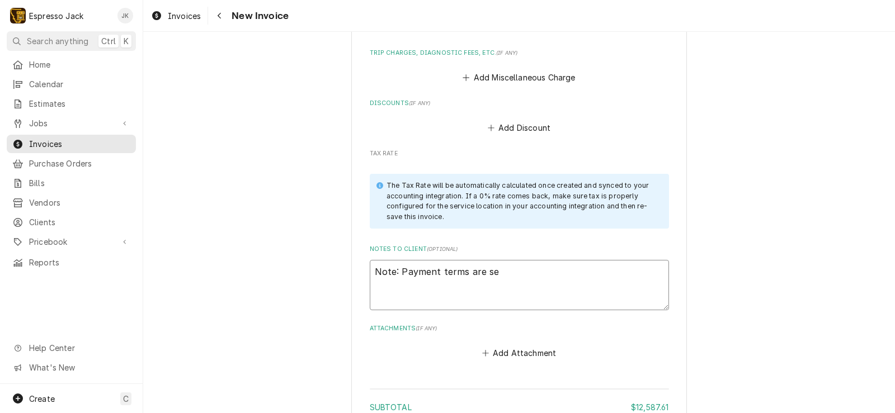
type textarea "Note: Payment terms are set"
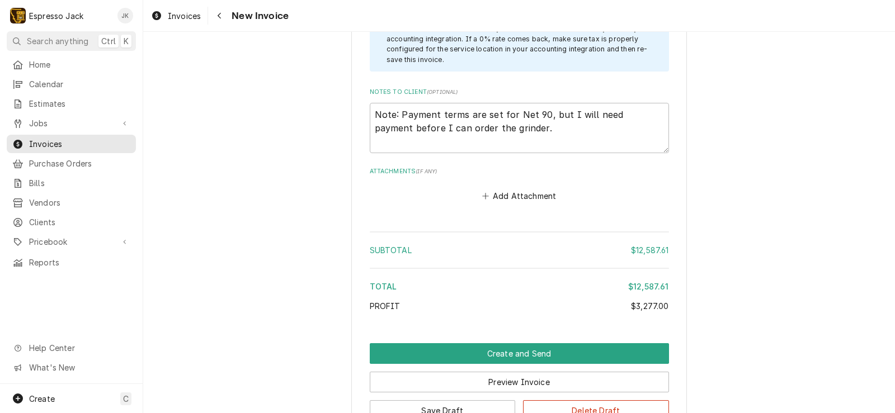
scroll to position [1720, 0]
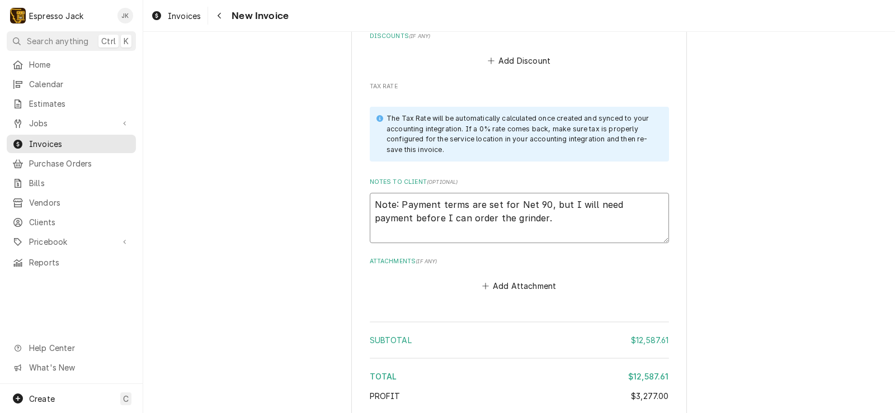
click at [540, 193] on textarea "Note: Payment terms are set for Net 90, but I will need payment before I can or…" at bounding box center [519, 218] width 299 height 50
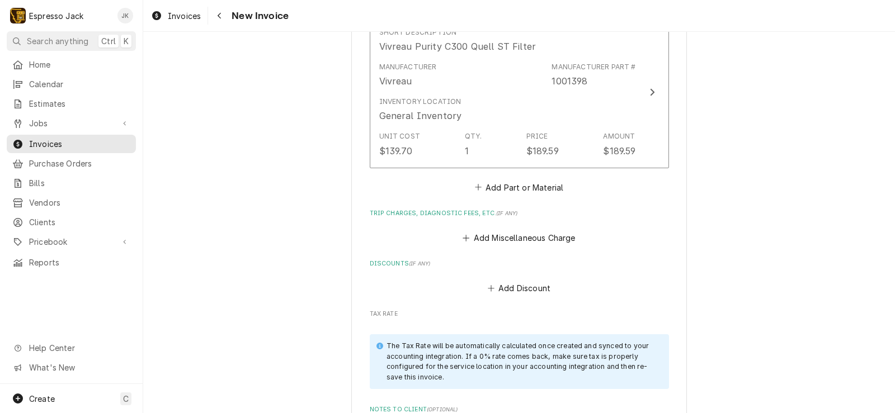
scroll to position [1653, 0]
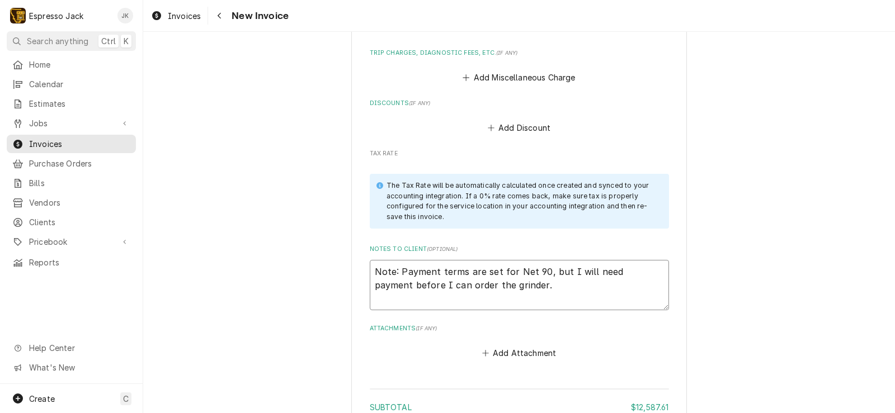
click at [479, 260] on textarea "Note: Payment terms are set for Net 90, but I will need payment before I can or…" at bounding box center [519, 285] width 299 height 50
click at [539, 260] on textarea "Note: Payment terms are set for Net 90, but I will need payment before I can or…" at bounding box center [519, 285] width 299 height 50
click at [602, 260] on textarea "Note: Payment terms are set for Net 90 just so it doesn't send constant past-du…" at bounding box center [519, 285] width 299 height 50
click at [573, 260] on textarea "Note: Payment terms are set for Net 90 just so it doesn't send constant past-du…" at bounding box center [519, 285] width 299 height 50
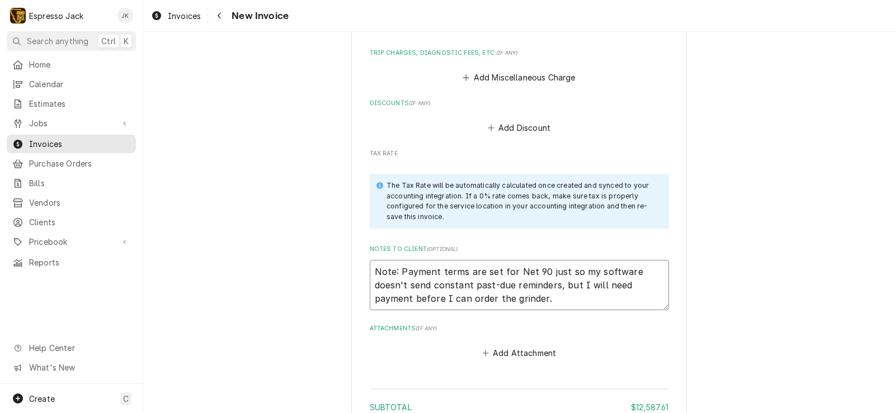
click at [476, 260] on textarea "Note: Payment terms are set for Net 90 just so my software doesn't send constan…" at bounding box center [519, 285] width 299 height 50
click at [557, 260] on textarea "Note: Payment terms are set for Net 90 just so my software doesn't send constan…" at bounding box center [519, 285] width 299 height 50
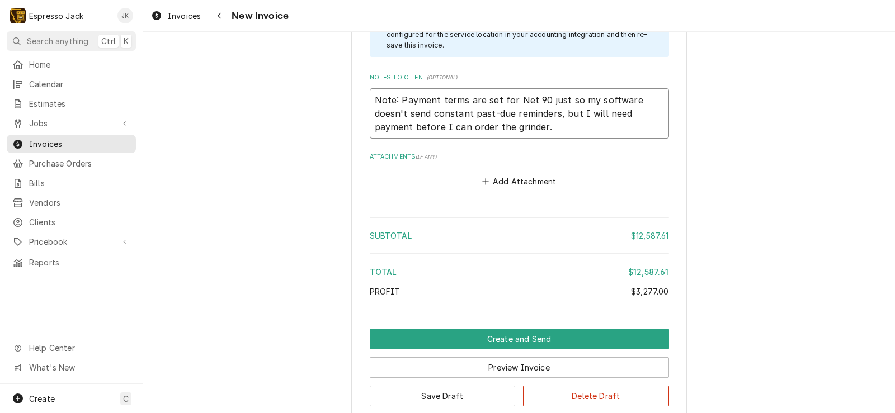
scroll to position [1854, 0]
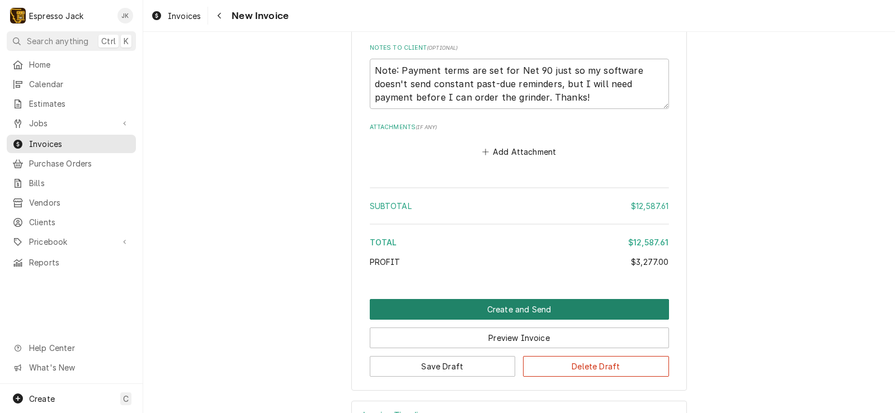
click at [464, 299] on button "Create and Send" at bounding box center [519, 309] width 299 height 21
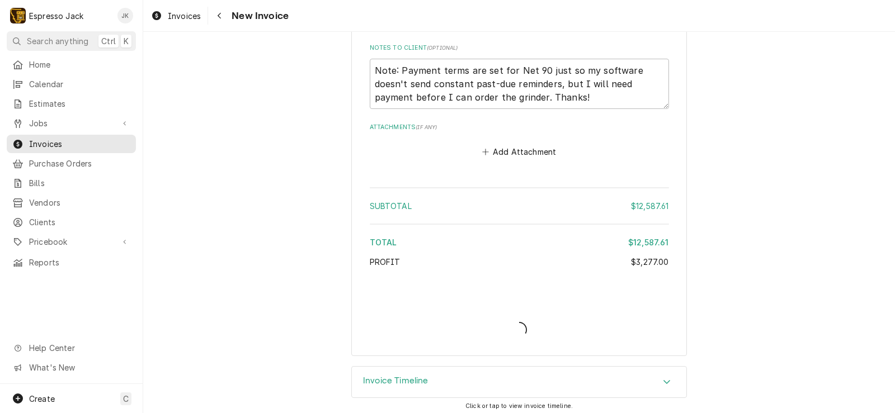
scroll to position [1819, 0]
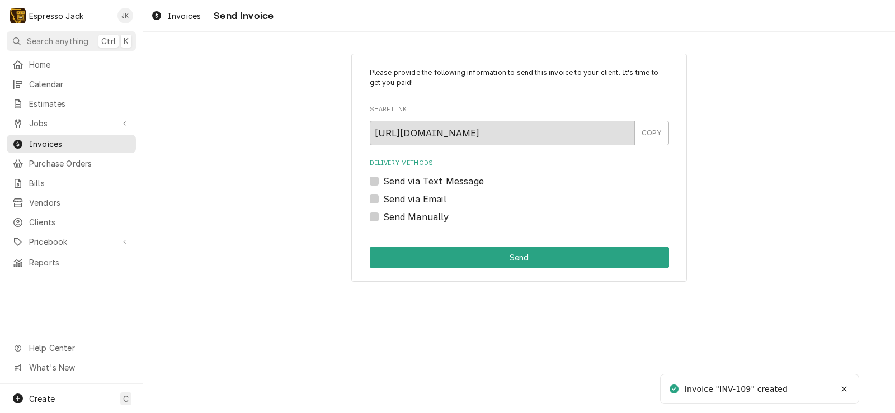
click at [402, 195] on label "Send via Email" at bounding box center [414, 198] width 63 height 13
click at [402, 195] on input "Send via Email" at bounding box center [532, 204] width 299 height 25
checkbox input "true"
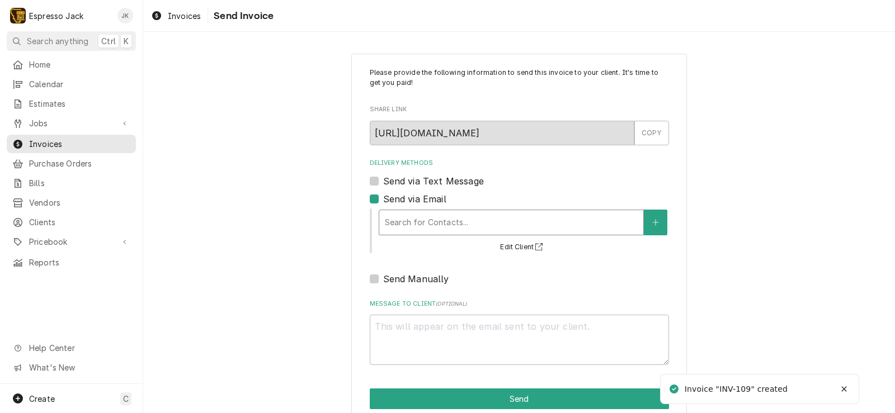
click at [479, 220] on div "Delivery Methods" at bounding box center [511, 223] width 253 height 20
click at [647, 218] on button "Delivery Methods" at bounding box center [655, 223] width 23 height 26
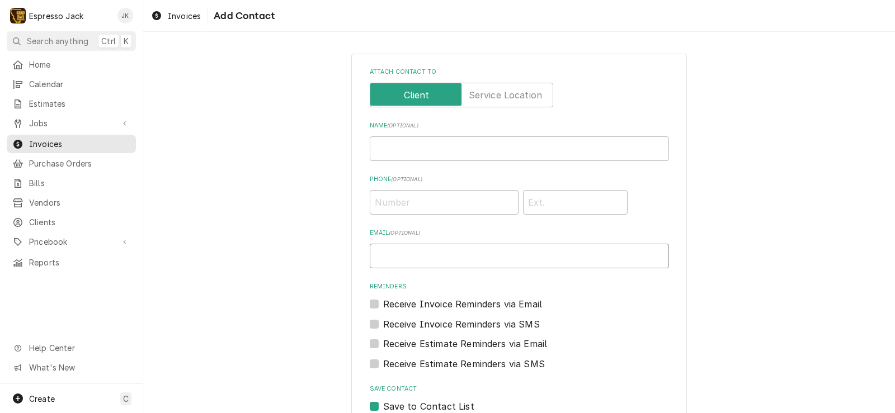
click at [465, 249] on input "Email ( optional )" at bounding box center [519, 256] width 299 height 25
paste input "chris@thehistoricflorence.com"
type input "chris@thehistoricflorence.com"
click at [383, 304] on label "Receive Invoice Reminders via Email" at bounding box center [462, 304] width 159 height 13
click at [383, 304] on input "Reminders" at bounding box center [532, 310] width 299 height 25
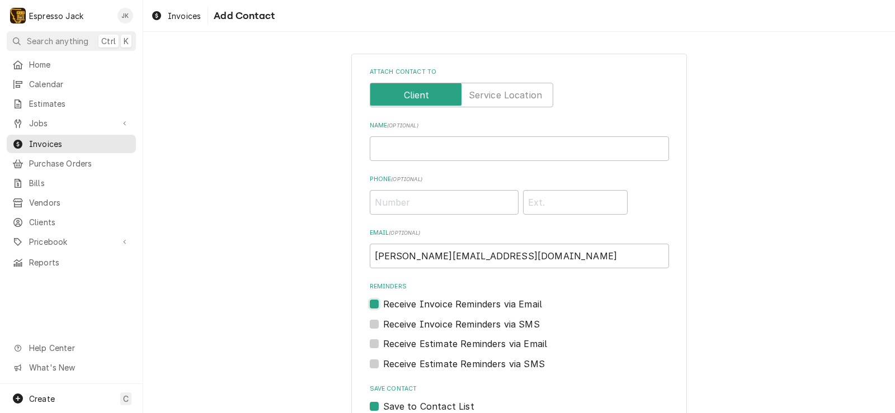
checkbox input "true"
click at [383, 343] on label "Receive Estimate Reminders via Email" at bounding box center [465, 343] width 164 height 13
click at [383, 343] on input "Contact Edit Form" at bounding box center [532, 349] width 299 height 25
checkbox input "true"
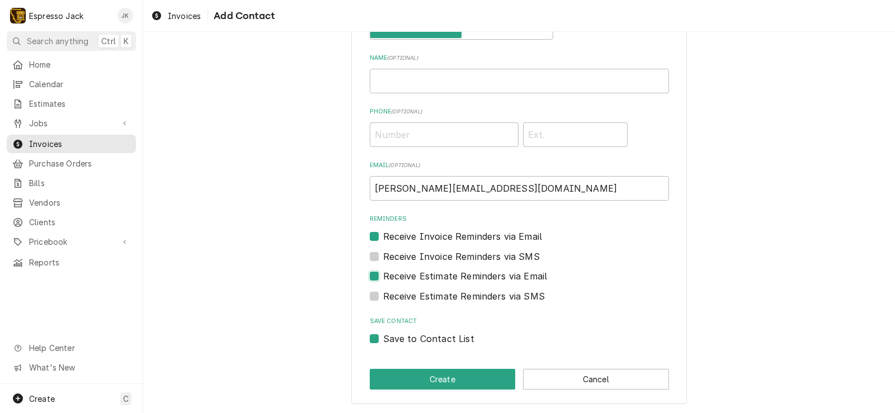
scroll to position [68, 0]
click at [430, 383] on button "Create" at bounding box center [443, 379] width 146 height 21
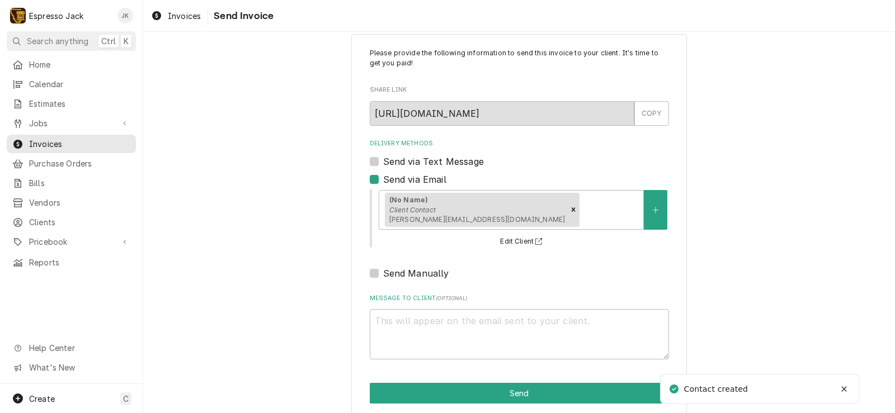
scroll to position [34, 0]
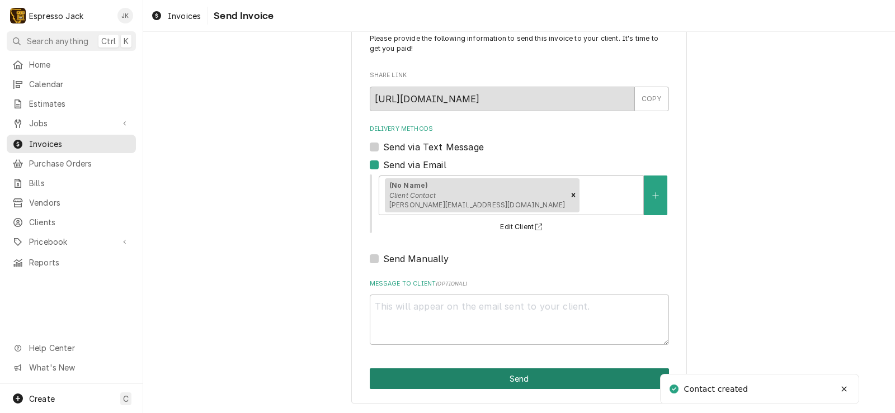
click at [520, 381] on button "Send" at bounding box center [519, 379] width 299 height 21
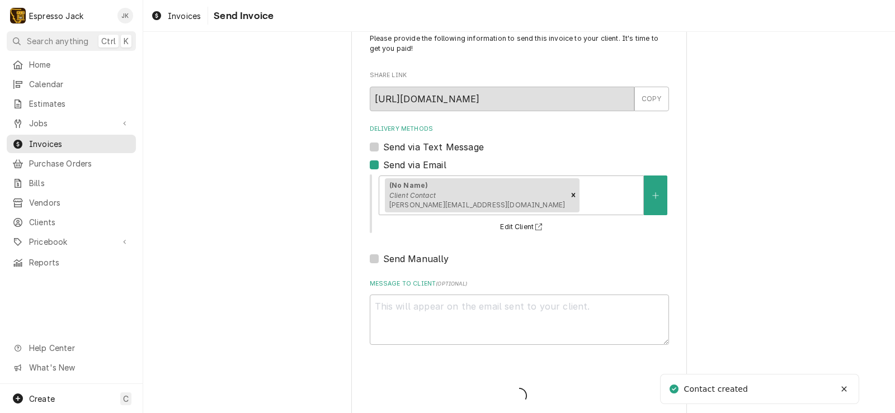
type textarea "x"
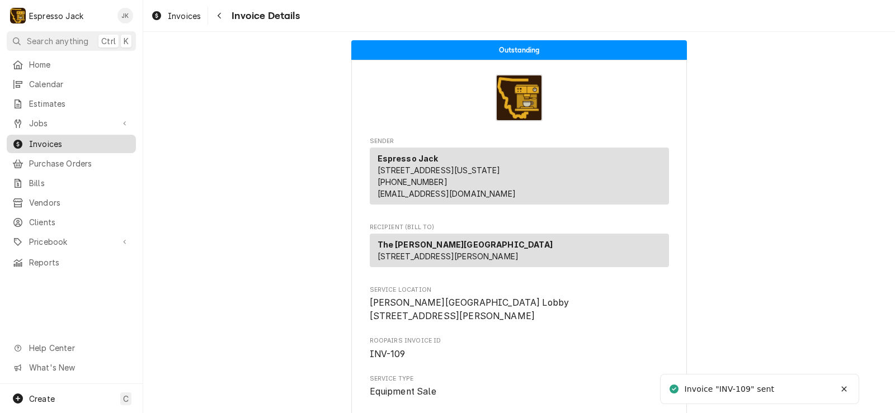
click at [46, 142] on span "Invoices" at bounding box center [79, 144] width 101 height 12
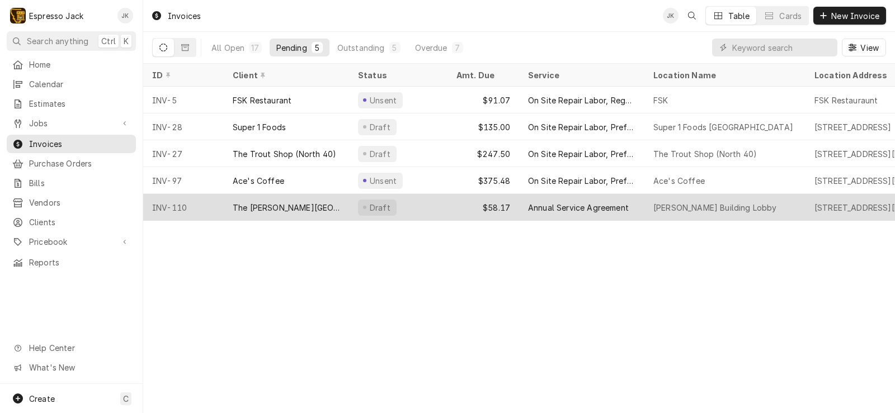
click at [272, 205] on div "The Florence Building" at bounding box center [286, 208] width 107 height 12
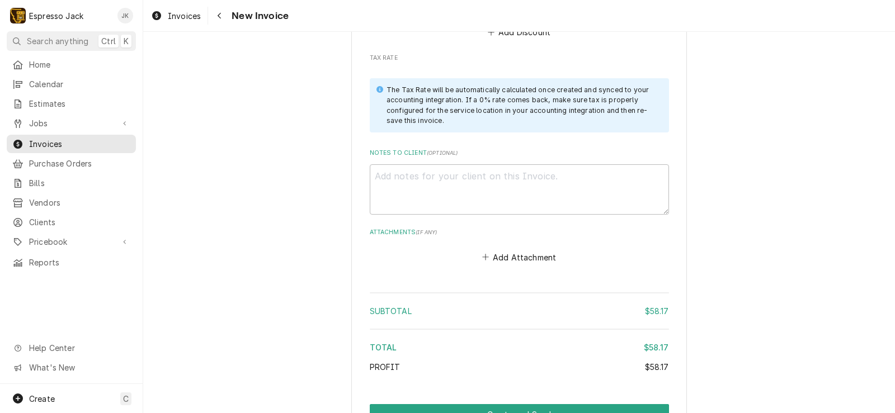
scroll to position [1275, 0]
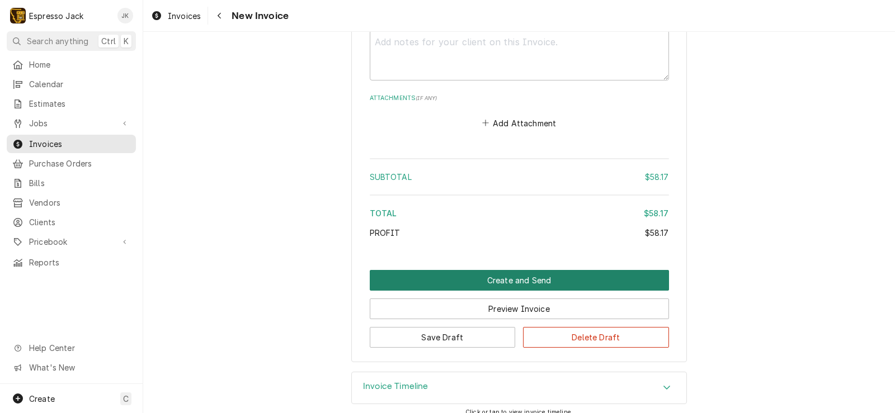
click at [470, 281] on button "Create and Send" at bounding box center [519, 280] width 299 height 21
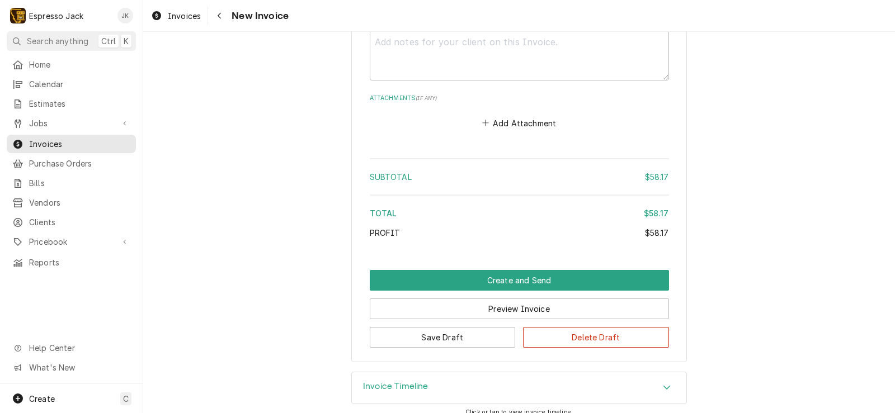
scroll to position [1252, 0]
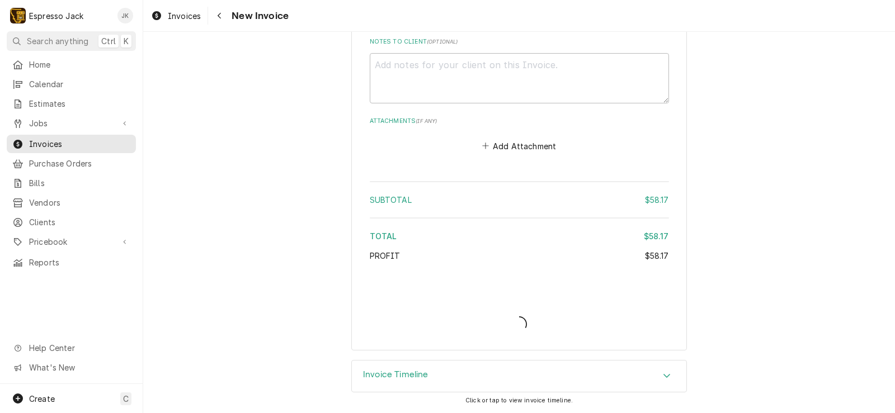
type textarea "x"
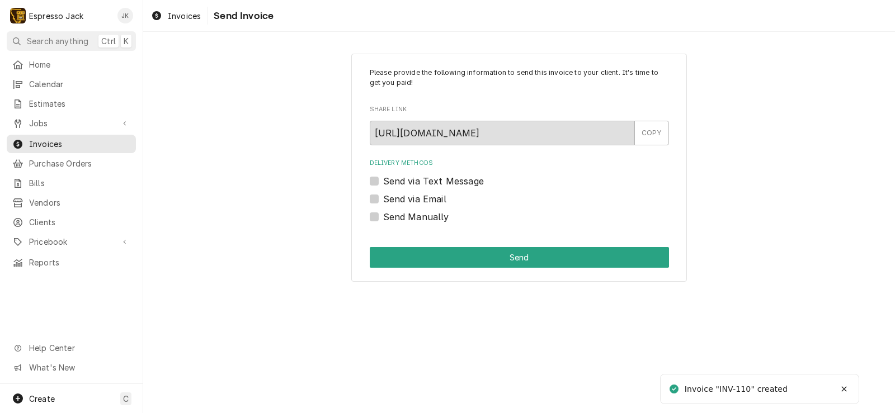
click at [407, 199] on label "Send via Email" at bounding box center [414, 198] width 63 height 13
click at [407, 199] on input "Send via Email" at bounding box center [532, 204] width 299 height 25
checkbox input "true"
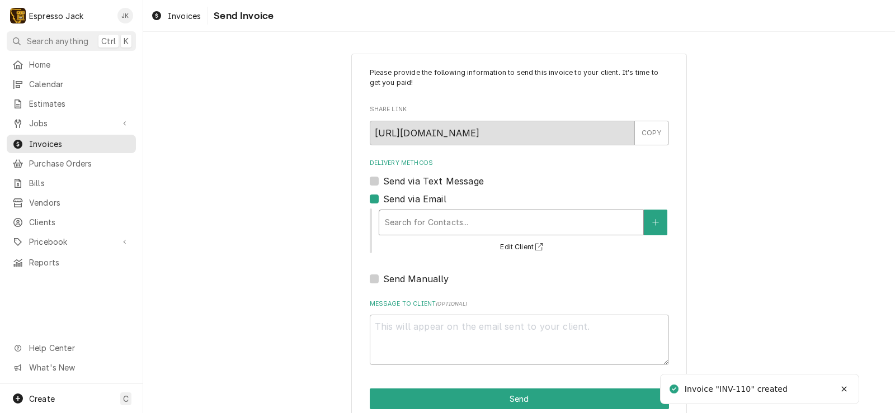
click at [428, 215] on div "Delivery Methods" at bounding box center [511, 223] width 253 height 20
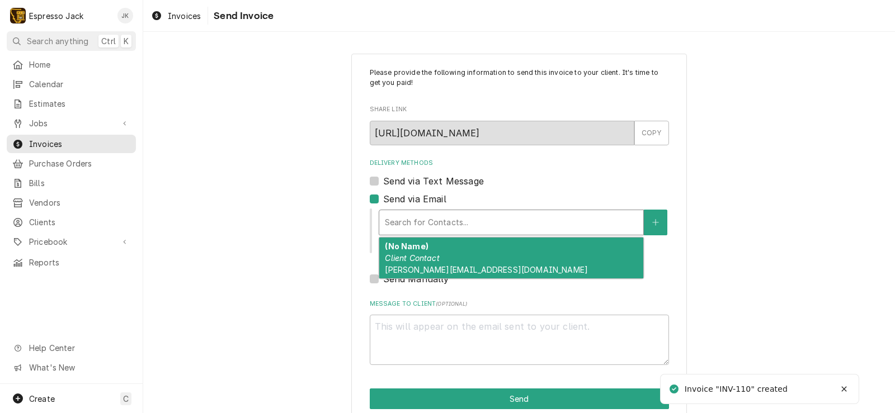
drag, startPoint x: 426, startPoint y: 276, endPoint x: 430, endPoint y: 264, distance: 12.4
click at [426, 273] on div "(No Name) Client Contact chris@thehistoricflorence.com" at bounding box center [511, 258] width 264 height 41
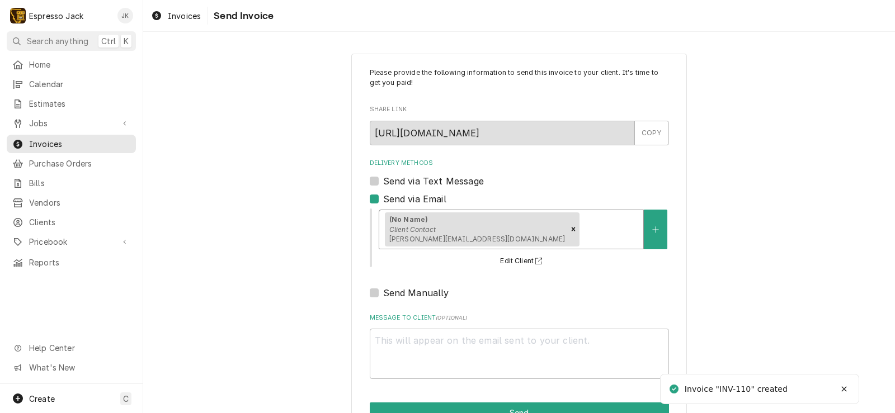
click at [554, 287] on div "Send Manually" at bounding box center [519, 292] width 299 height 13
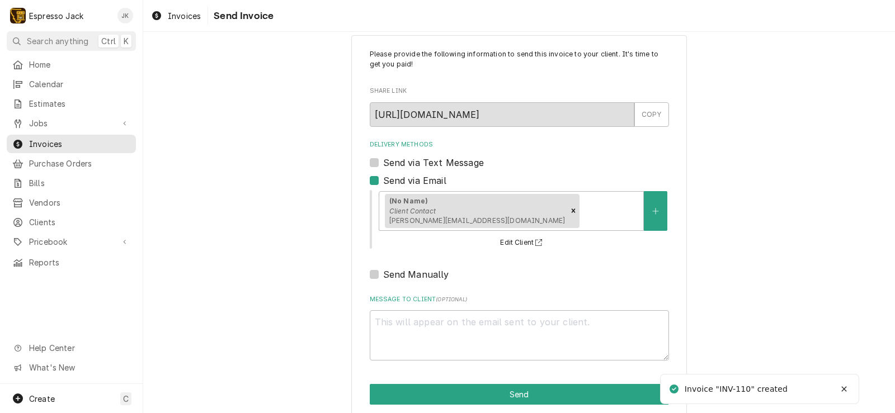
scroll to position [34, 0]
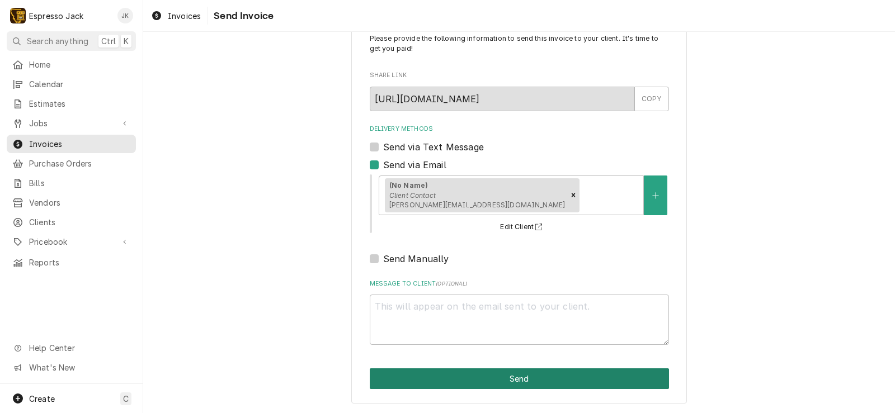
click at [489, 384] on button "Send" at bounding box center [519, 379] width 299 height 21
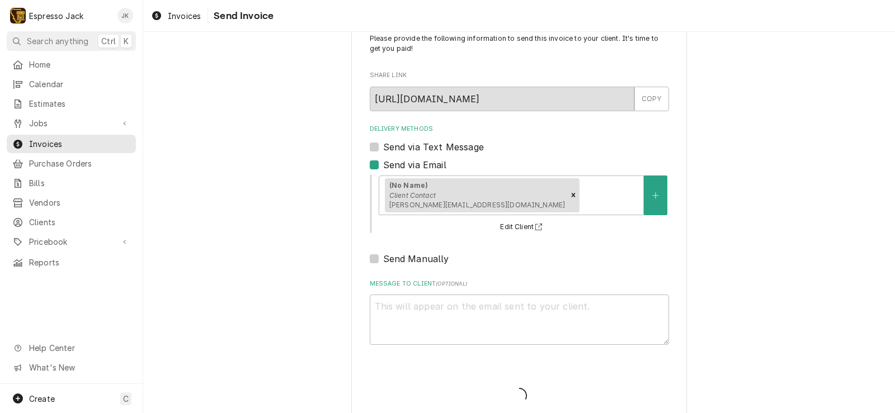
type textarea "x"
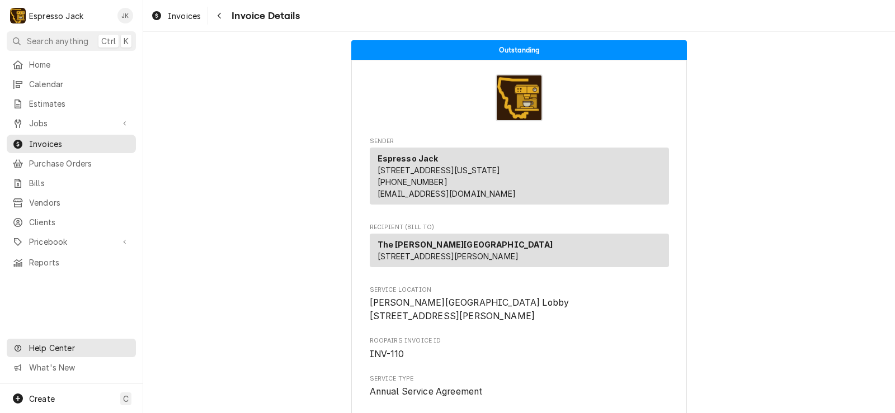
click at [61, 353] on span "Help Center" at bounding box center [79, 348] width 100 height 12
click at [59, 366] on span "What's New" at bounding box center [79, 368] width 100 height 12
click at [37, 363] on link "What's New" at bounding box center [71, 368] width 129 height 18
